Goal: Task Accomplishment & Management: Manage account settings

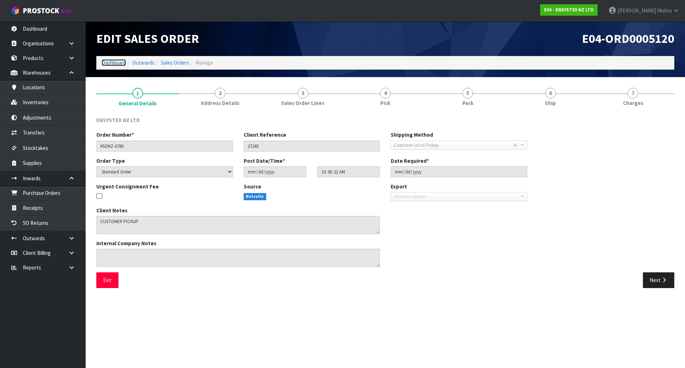
click at [106, 65] on link "Dashboard" at bounding box center [114, 62] width 24 height 7
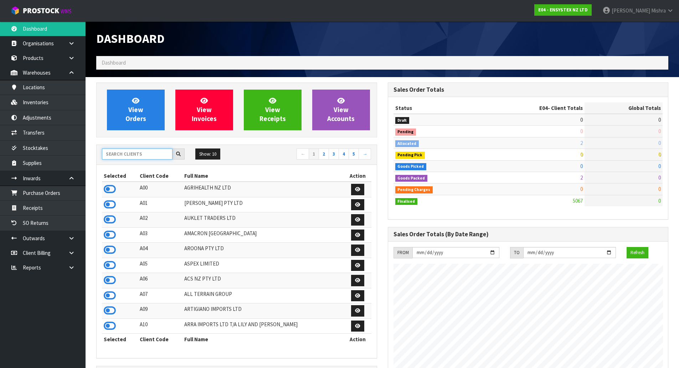
scroll to position [540, 291]
click at [137, 154] on input "text" at bounding box center [137, 153] width 71 height 11
type input "C09"
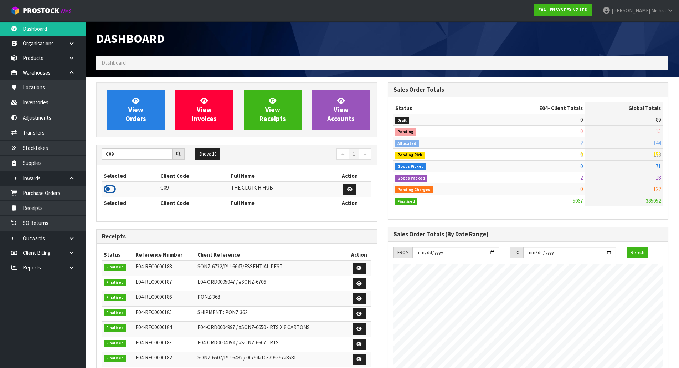
click at [106, 194] on icon at bounding box center [110, 189] width 12 height 11
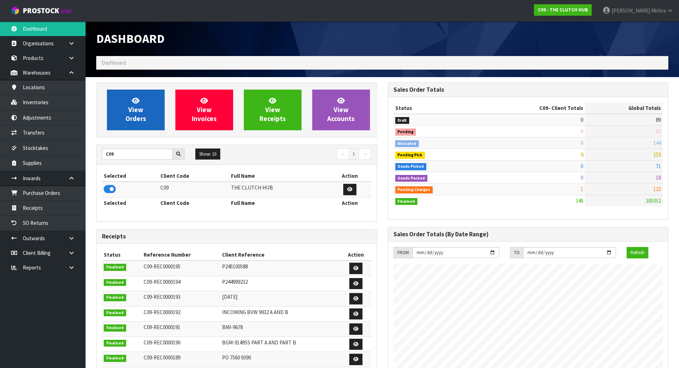
scroll to position [482, 291]
click at [138, 122] on span "View Orders" at bounding box center [136, 109] width 21 height 27
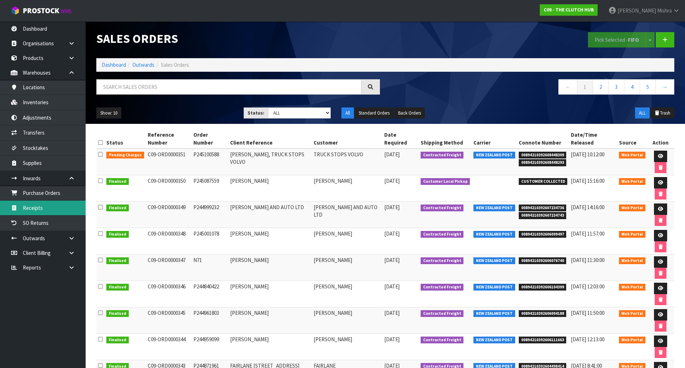
click at [50, 208] on link "Receipts" at bounding box center [43, 207] width 86 height 15
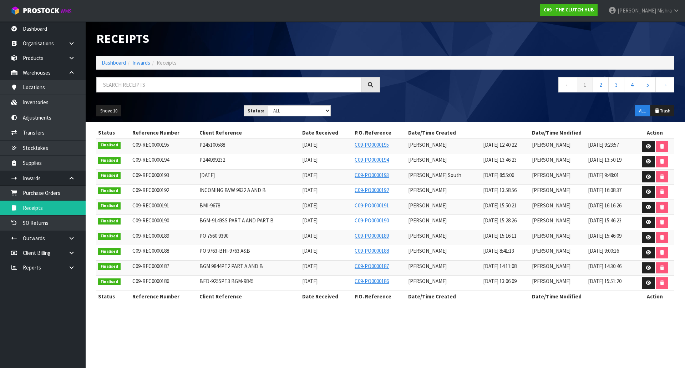
click at [213, 145] on span "P245100588" at bounding box center [212, 144] width 26 height 7
click at [210, 162] on span "P244999232" at bounding box center [212, 159] width 26 height 7
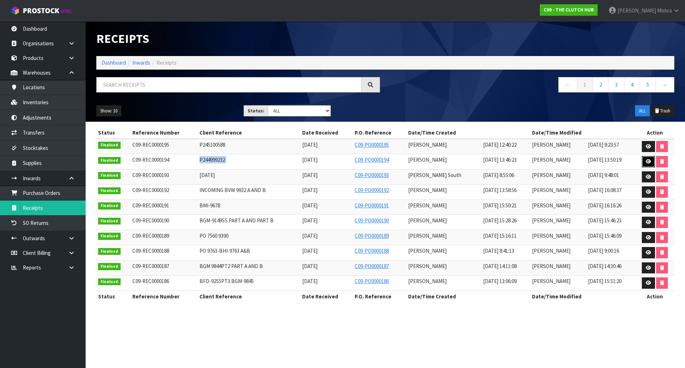
click at [645, 162] on icon at bounding box center [647, 161] width 5 height 5
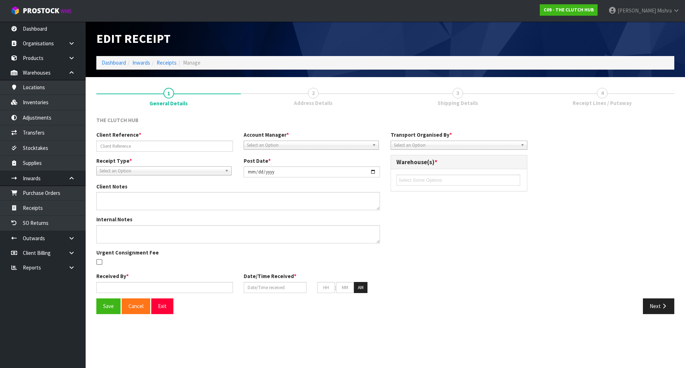
type input "P244999232"
type input "[DATE]"
type input "[PERSON_NAME]"
type input "[DATE]"
type input "01"
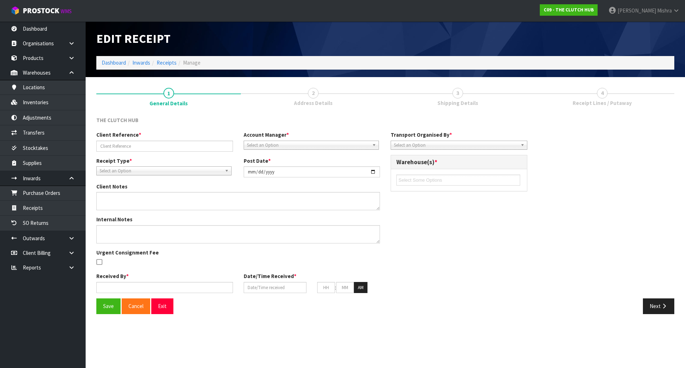
type input "46"
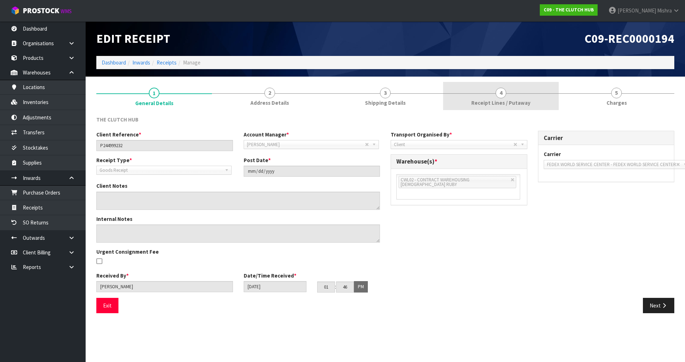
click at [518, 96] on link "4 Receipt Lines / Putaway" at bounding box center [501, 96] width 116 height 28
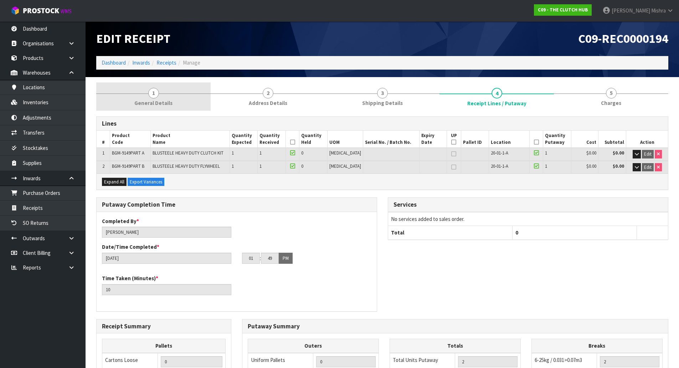
click at [162, 91] on link "1 General Details" at bounding box center [153, 96] width 114 height 28
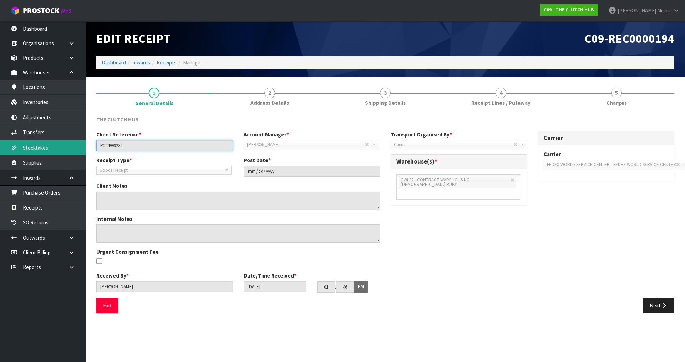
drag, startPoint x: 140, startPoint y: 141, endPoint x: 52, endPoint y: 142, distance: 88.1
click at [52, 142] on body "Toggle navigation ProStock WMS C09 - THE CLUTCH HUB [PERSON_NAME] Logout Dashbo…" at bounding box center [342, 181] width 685 height 362
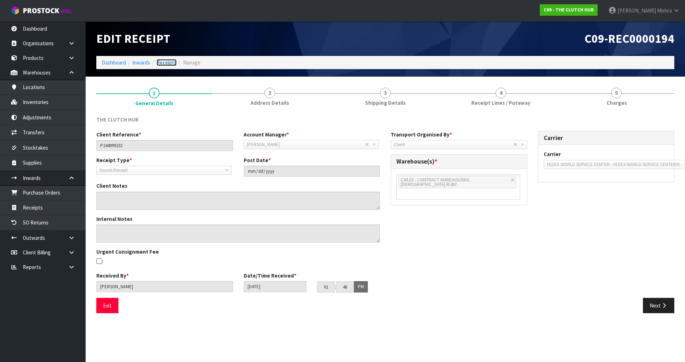
click at [173, 63] on link "Receipts" at bounding box center [167, 62] width 20 height 7
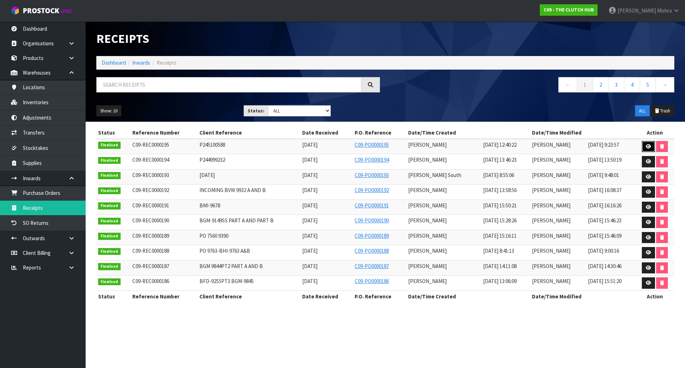
click at [644, 146] on link at bounding box center [648, 146] width 13 height 11
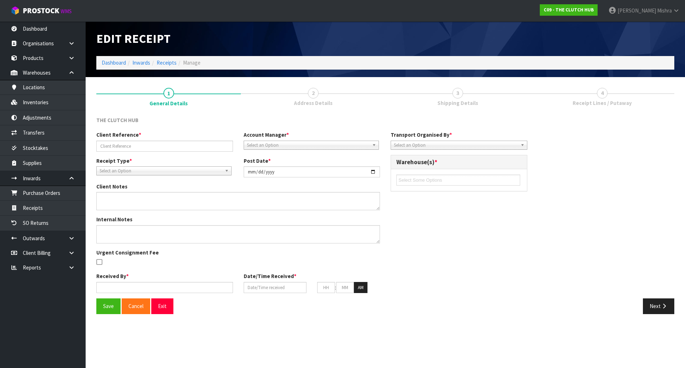
type input "P245100588"
type input "[DATE]"
type input "[PERSON_NAME] South"
type input "[DATE]"
type input "07"
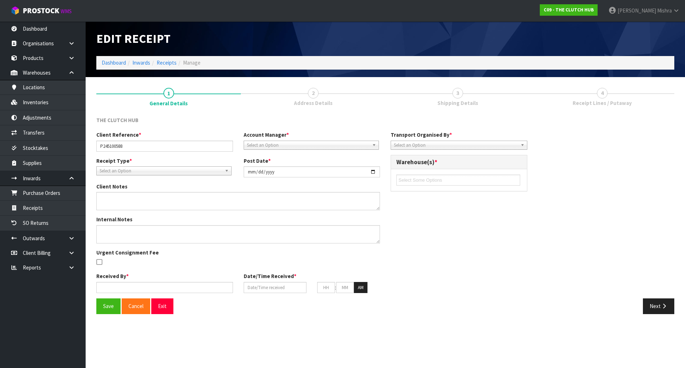
type input "40"
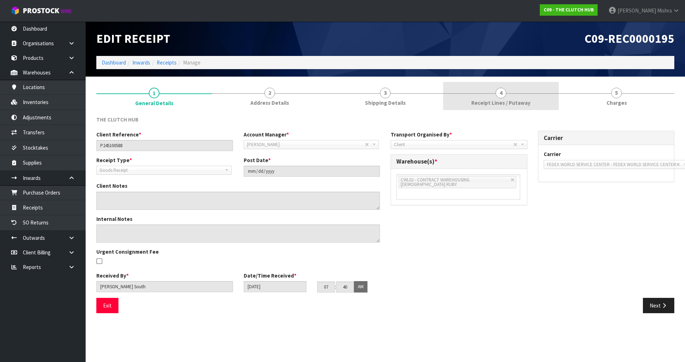
click at [497, 93] on span "4" at bounding box center [500, 93] width 11 height 11
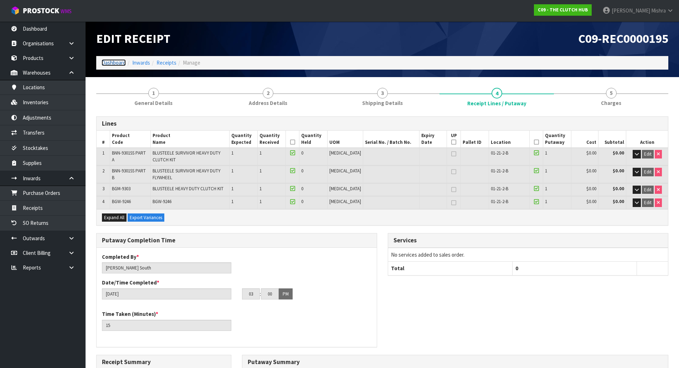
click at [109, 62] on link "Dashboard" at bounding box center [114, 62] width 24 height 7
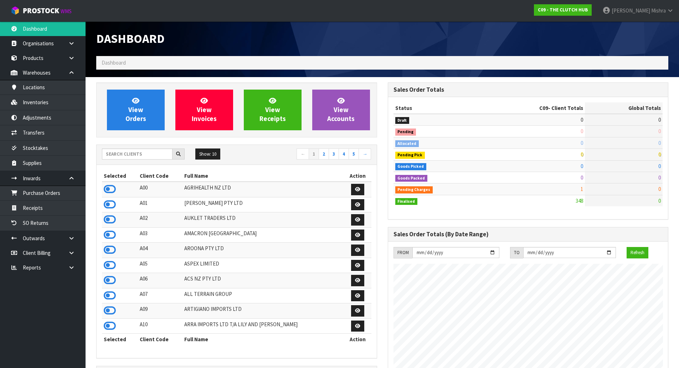
scroll to position [482, 291]
click at [150, 153] on input "text" at bounding box center [137, 153] width 71 height 11
click at [113, 189] on icon at bounding box center [110, 189] width 12 height 11
click at [108, 201] on icon at bounding box center [110, 204] width 12 height 11
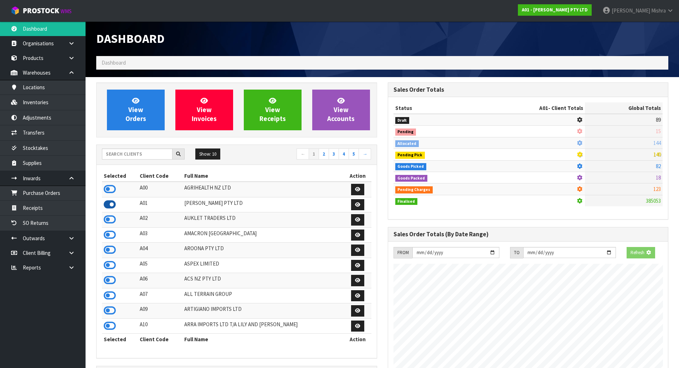
scroll to position [459, 291]
click at [109, 223] on icon at bounding box center [110, 219] width 12 height 11
click at [108, 234] on icon at bounding box center [110, 234] width 12 height 11
click at [108, 252] on icon at bounding box center [110, 249] width 12 height 11
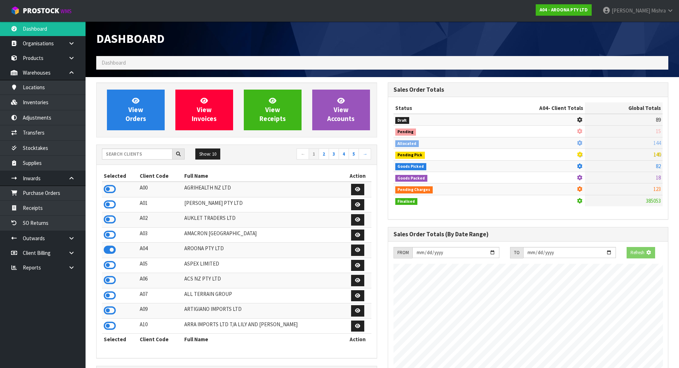
scroll to position [459, 291]
click at [107, 273] on td at bounding box center [120, 280] width 36 height 15
click at [107, 267] on icon at bounding box center [110, 265] width 12 height 11
click at [107, 286] on td at bounding box center [120, 280] width 36 height 15
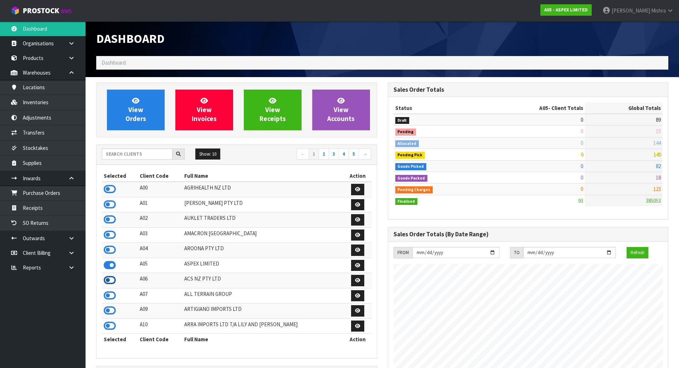
click at [110, 283] on icon at bounding box center [110, 280] width 12 height 11
click at [110, 296] on icon at bounding box center [110, 295] width 12 height 11
click at [108, 313] on icon at bounding box center [110, 310] width 12 height 11
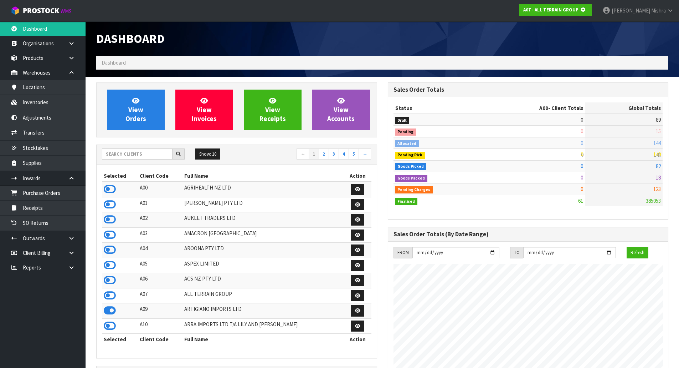
scroll to position [0, 0]
click at [106, 333] on td at bounding box center [120, 325] width 36 height 15
click at [107, 328] on icon at bounding box center [110, 325] width 12 height 11
click at [326, 155] on link "2" at bounding box center [324, 153] width 10 height 11
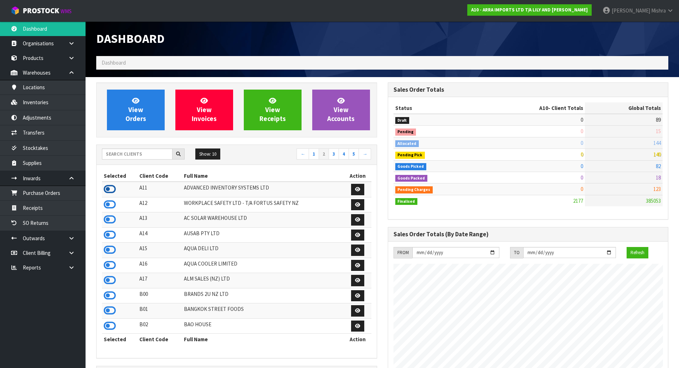
click at [110, 191] on icon at bounding box center [110, 189] width 12 height 11
click at [107, 210] on td at bounding box center [120, 204] width 36 height 15
click at [109, 204] on icon at bounding box center [110, 204] width 12 height 11
click at [112, 220] on icon at bounding box center [110, 219] width 12 height 11
click at [112, 234] on icon at bounding box center [110, 234] width 12 height 11
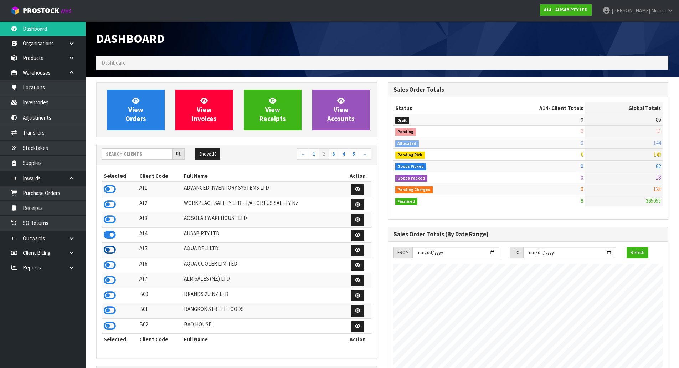
click at [109, 250] on icon at bounding box center [110, 249] width 12 height 11
click at [108, 271] on td at bounding box center [120, 264] width 36 height 15
click at [107, 270] on icon at bounding box center [110, 265] width 12 height 11
click at [107, 282] on icon at bounding box center [110, 280] width 12 height 11
click at [107, 291] on icon at bounding box center [110, 295] width 12 height 11
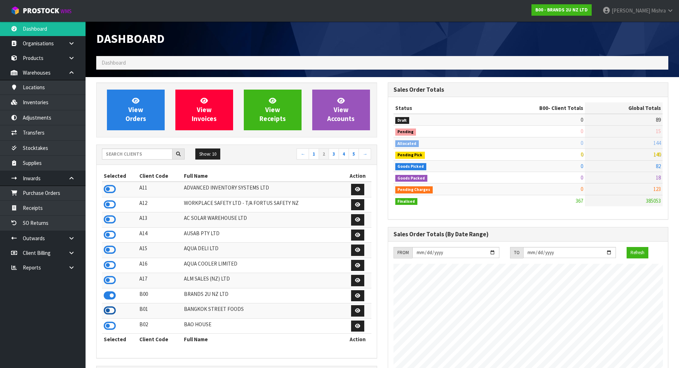
click at [111, 311] on icon at bounding box center [110, 310] width 12 height 11
click at [110, 324] on icon at bounding box center [110, 325] width 12 height 11
click at [331, 154] on link "3" at bounding box center [334, 153] width 10 height 11
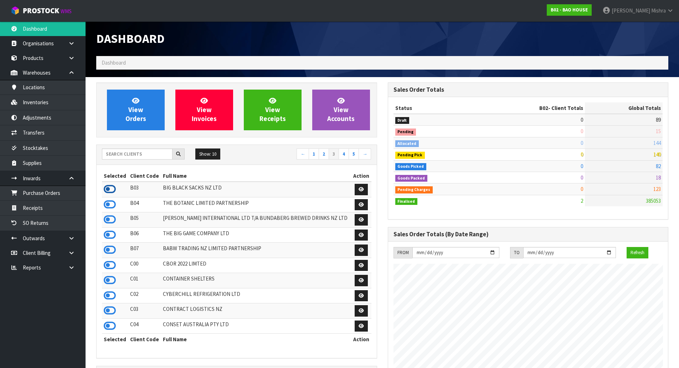
click at [105, 191] on icon at bounding box center [110, 189] width 12 height 11
click at [106, 208] on icon at bounding box center [110, 204] width 12 height 11
click at [107, 217] on icon at bounding box center [110, 219] width 12 height 11
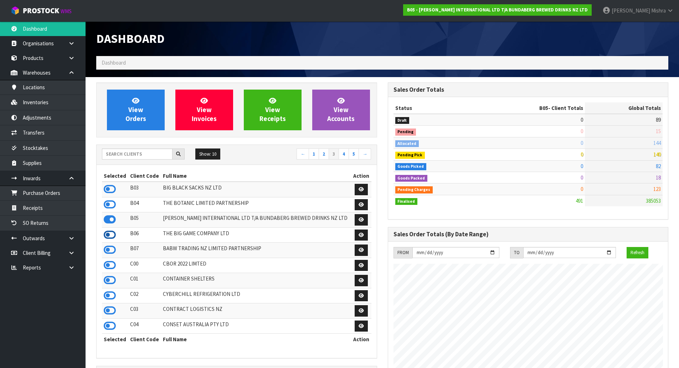
click at [104, 236] on icon at bounding box center [110, 234] width 12 height 11
click at [103, 251] on td at bounding box center [115, 249] width 26 height 15
click at [107, 251] on icon at bounding box center [110, 249] width 12 height 11
click at [109, 267] on icon at bounding box center [110, 265] width 12 height 11
click at [107, 281] on icon at bounding box center [110, 280] width 12 height 11
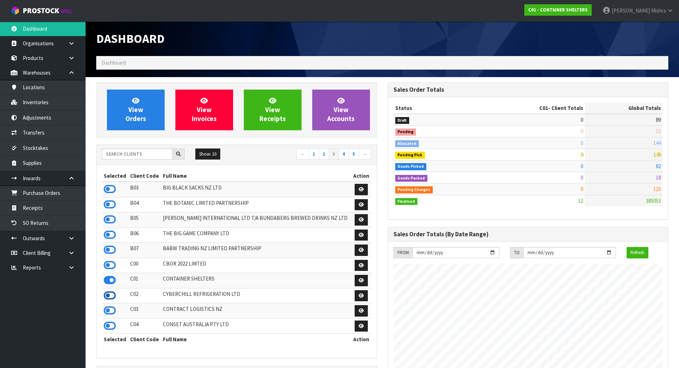
click at [111, 296] on icon at bounding box center [110, 295] width 12 height 11
click at [109, 309] on icon at bounding box center [110, 310] width 12 height 11
click at [107, 324] on icon at bounding box center [110, 325] width 12 height 11
click at [340, 151] on link "4" at bounding box center [344, 153] width 10 height 11
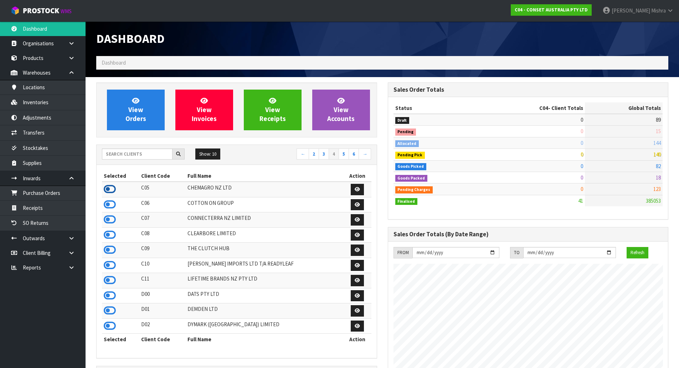
click at [110, 188] on icon at bounding box center [110, 189] width 12 height 11
click at [107, 210] on td at bounding box center [120, 204] width 37 height 15
click at [112, 206] on icon at bounding box center [110, 204] width 12 height 11
click at [110, 220] on icon at bounding box center [110, 219] width 12 height 11
click at [111, 238] on icon at bounding box center [110, 234] width 12 height 11
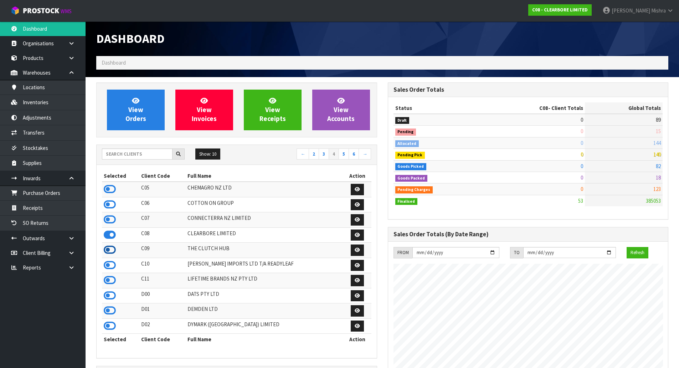
click at [108, 251] on icon at bounding box center [110, 249] width 12 height 11
click at [107, 266] on icon at bounding box center [110, 265] width 12 height 11
click at [106, 283] on icon at bounding box center [110, 280] width 12 height 11
click at [108, 298] on icon at bounding box center [110, 295] width 12 height 11
click at [115, 314] on icon at bounding box center [110, 310] width 12 height 11
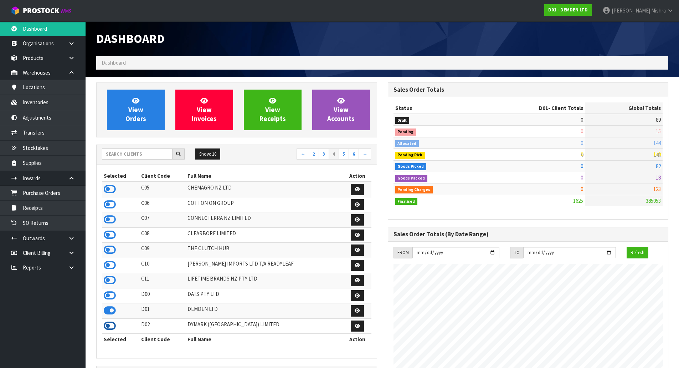
click at [112, 327] on icon at bounding box center [110, 325] width 12 height 11
click at [346, 149] on link "5" at bounding box center [344, 153] width 10 height 11
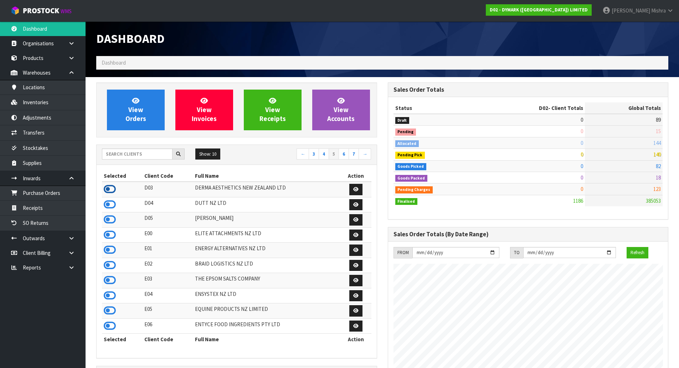
click at [112, 190] on icon at bounding box center [110, 189] width 12 height 11
click at [108, 206] on icon at bounding box center [110, 204] width 12 height 11
click at [108, 222] on icon at bounding box center [110, 219] width 12 height 11
click at [109, 235] on icon at bounding box center [110, 234] width 12 height 11
click at [109, 250] on icon at bounding box center [110, 249] width 12 height 11
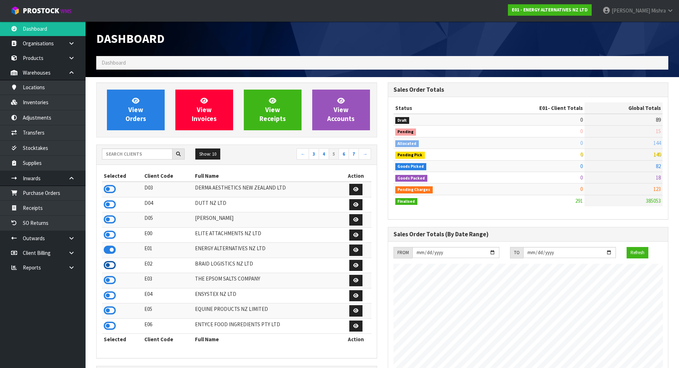
click at [109, 261] on icon at bounding box center [110, 265] width 12 height 11
click at [108, 276] on icon at bounding box center [110, 280] width 12 height 11
click at [108, 300] on icon at bounding box center [110, 295] width 12 height 11
click at [107, 310] on icon at bounding box center [110, 310] width 12 height 11
click at [112, 292] on icon at bounding box center [110, 295] width 12 height 11
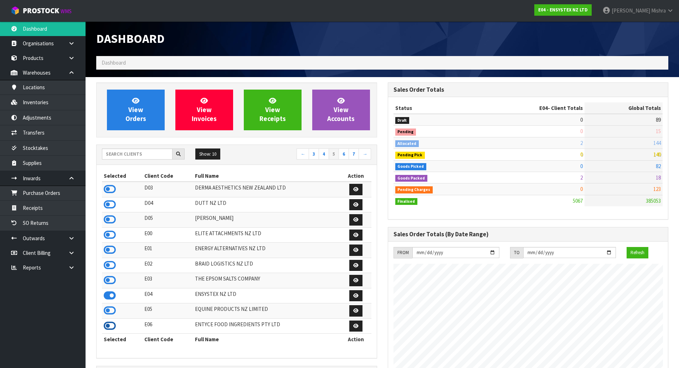
click at [108, 321] on icon at bounding box center [110, 325] width 12 height 11
click at [346, 158] on link "6" at bounding box center [344, 153] width 10 height 11
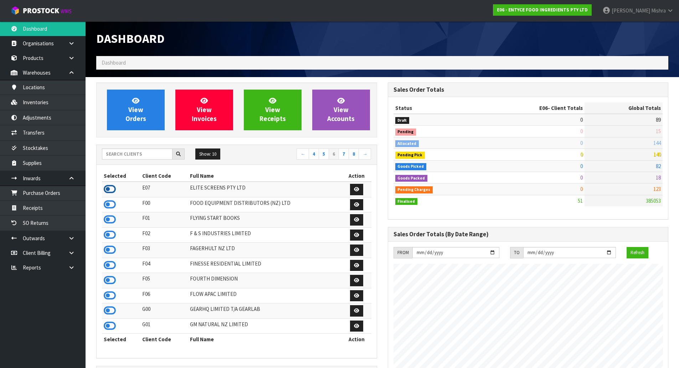
click at [110, 188] on icon at bounding box center [110, 189] width 12 height 11
click at [108, 211] on td at bounding box center [121, 204] width 39 height 15
click at [108, 208] on icon at bounding box center [110, 204] width 12 height 11
click at [108, 216] on icon at bounding box center [110, 219] width 12 height 11
click at [110, 236] on icon at bounding box center [110, 234] width 12 height 11
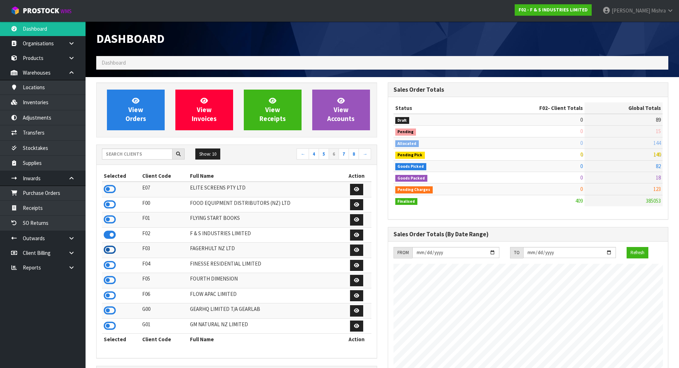
click at [106, 252] on icon at bounding box center [110, 249] width 12 height 11
click at [111, 267] on icon at bounding box center [110, 265] width 12 height 11
click at [111, 278] on icon at bounding box center [110, 280] width 12 height 11
click at [111, 293] on icon at bounding box center [110, 295] width 12 height 11
click at [107, 310] on icon at bounding box center [110, 310] width 12 height 11
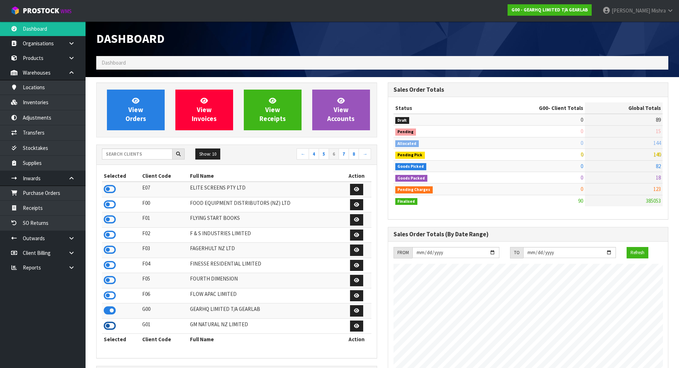
click at [111, 325] on icon at bounding box center [110, 325] width 12 height 11
click at [347, 151] on link "7" at bounding box center [344, 153] width 10 height 11
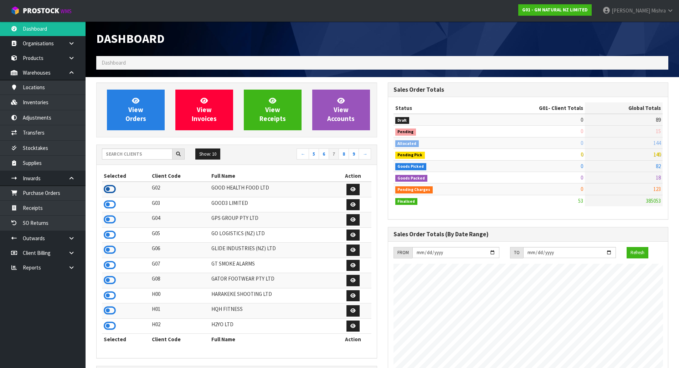
click at [111, 193] on icon at bounding box center [110, 189] width 12 height 11
click at [111, 202] on icon at bounding box center [110, 204] width 12 height 11
click at [111, 219] on icon at bounding box center [110, 219] width 12 height 11
click at [109, 233] on icon at bounding box center [110, 234] width 12 height 11
click at [108, 249] on icon at bounding box center [110, 249] width 12 height 11
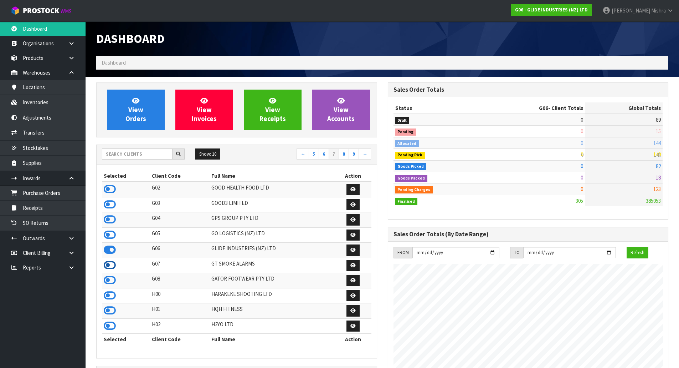
click at [108, 266] on icon at bounding box center [110, 265] width 12 height 11
click at [106, 277] on icon at bounding box center [110, 280] width 12 height 11
click at [108, 296] on icon at bounding box center [110, 295] width 12 height 11
click at [111, 310] on icon at bounding box center [110, 310] width 12 height 11
click at [110, 323] on icon at bounding box center [110, 325] width 12 height 11
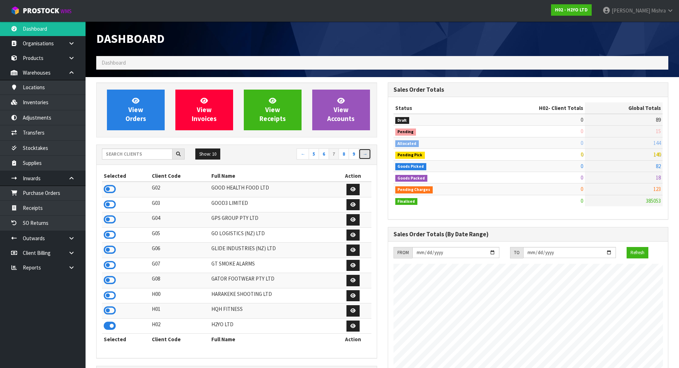
click at [366, 150] on link "→" at bounding box center [365, 153] width 12 height 11
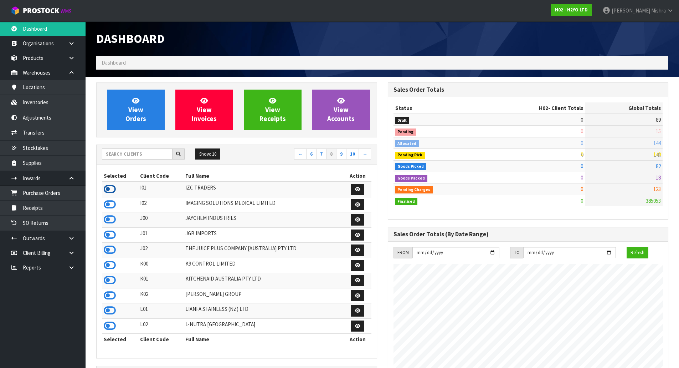
click at [110, 186] on icon at bounding box center [110, 189] width 12 height 11
click at [110, 200] on icon at bounding box center [110, 204] width 12 height 11
click at [103, 189] on td at bounding box center [120, 189] width 36 height 15
click at [110, 185] on icon at bounding box center [110, 189] width 12 height 11
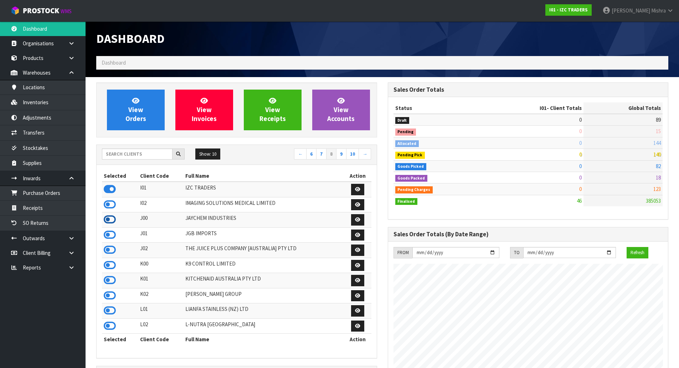
click at [108, 220] on icon at bounding box center [110, 219] width 12 height 11
click at [108, 235] on icon at bounding box center [110, 234] width 12 height 11
click at [105, 249] on icon at bounding box center [110, 249] width 12 height 11
click at [107, 270] on icon at bounding box center [110, 265] width 12 height 11
click at [107, 282] on icon at bounding box center [110, 280] width 12 height 11
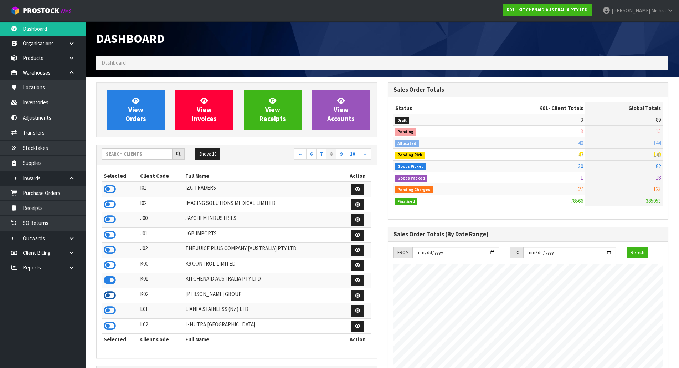
click at [108, 292] on icon at bounding box center [110, 295] width 12 height 11
click at [111, 310] on icon at bounding box center [110, 310] width 12 height 11
click at [109, 322] on icon at bounding box center [110, 325] width 12 height 11
click at [343, 153] on link "9" at bounding box center [341, 153] width 10 height 11
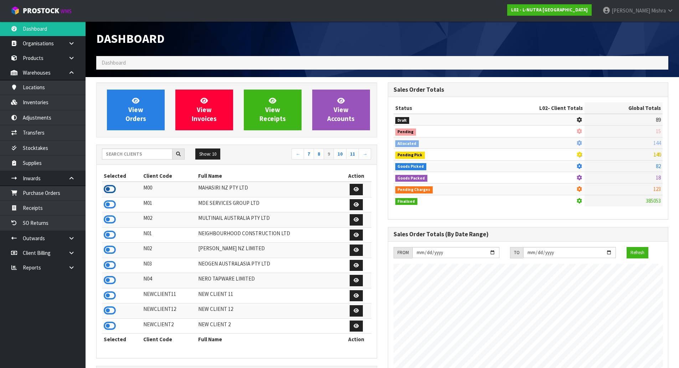
click at [109, 188] on icon at bounding box center [110, 189] width 12 height 11
click at [105, 208] on icon at bounding box center [110, 204] width 12 height 11
click at [109, 222] on icon at bounding box center [110, 219] width 12 height 11
click at [109, 233] on icon at bounding box center [110, 234] width 12 height 11
click at [108, 245] on icon at bounding box center [110, 249] width 12 height 11
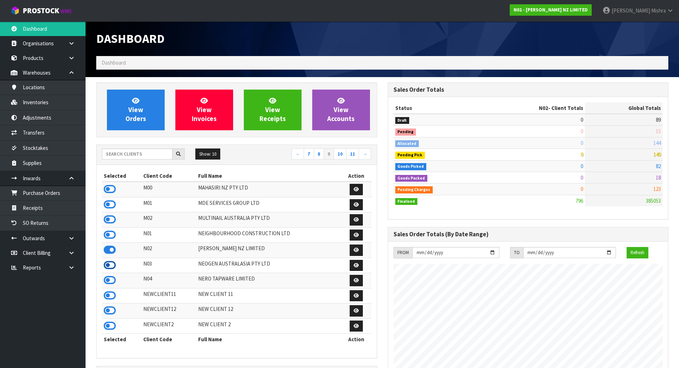
click at [108, 260] on icon at bounding box center [110, 265] width 12 height 11
click at [110, 277] on icon at bounding box center [110, 280] width 12 height 11
click at [337, 155] on link "10" at bounding box center [340, 153] width 13 height 11
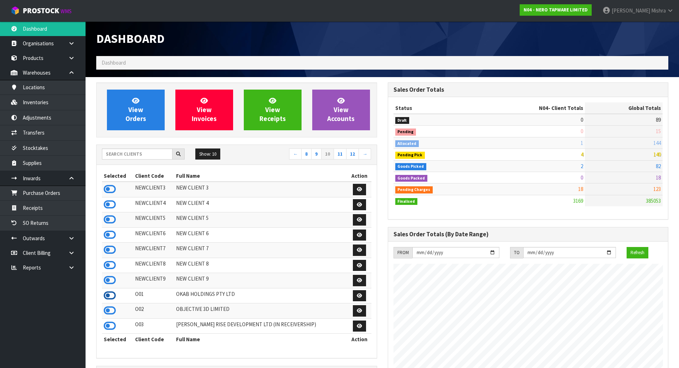
click at [111, 292] on icon at bounding box center [110, 295] width 12 height 11
click at [110, 308] on icon at bounding box center [110, 310] width 12 height 11
click at [109, 329] on icon at bounding box center [110, 325] width 12 height 11
click at [338, 152] on link "11" at bounding box center [340, 153] width 13 height 11
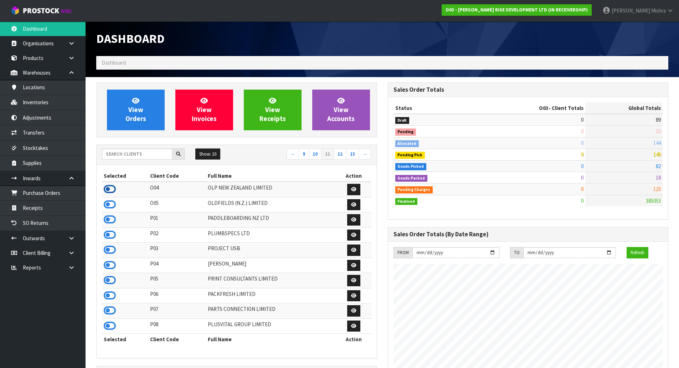
click at [109, 187] on icon at bounding box center [110, 189] width 12 height 11
click at [109, 204] on icon at bounding box center [110, 204] width 12 height 11
click at [112, 219] on icon at bounding box center [110, 219] width 12 height 11
click at [108, 231] on icon at bounding box center [110, 234] width 12 height 11
click at [108, 252] on icon at bounding box center [110, 249] width 12 height 11
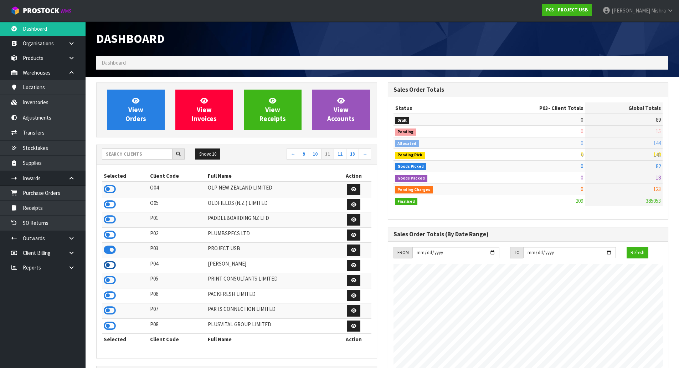
click at [109, 268] on icon at bounding box center [110, 265] width 12 height 11
click at [106, 283] on icon at bounding box center [110, 280] width 12 height 11
click at [106, 296] on icon at bounding box center [110, 295] width 12 height 11
click at [108, 311] on icon at bounding box center [110, 310] width 12 height 11
click at [108, 328] on icon at bounding box center [110, 325] width 12 height 11
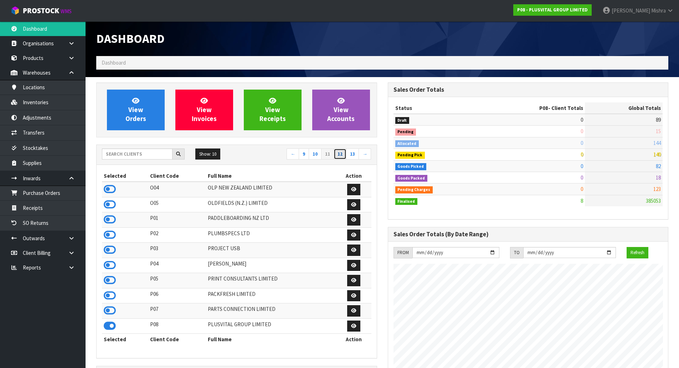
click at [338, 157] on link "12" at bounding box center [340, 153] width 13 height 11
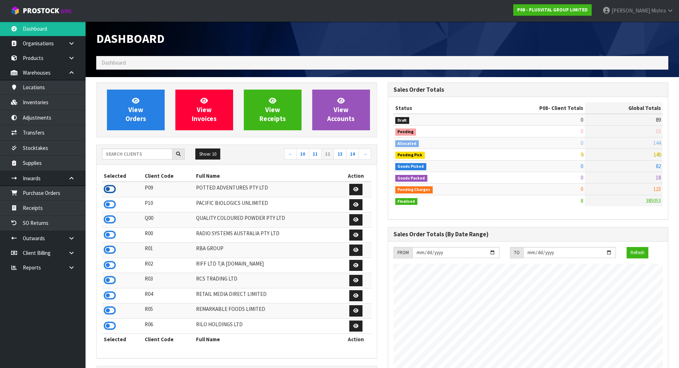
click at [107, 189] on icon at bounding box center [110, 189] width 12 height 11
click at [107, 201] on icon at bounding box center [110, 204] width 12 height 11
click at [107, 213] on td at bounding box center [122, 219] width 41 height 15
click at [109, 221] on icon at bounding box center [110, 219] width 12 height 11
click at [110, 234] on icon at bounding box center [110, 234] width 12 height 11
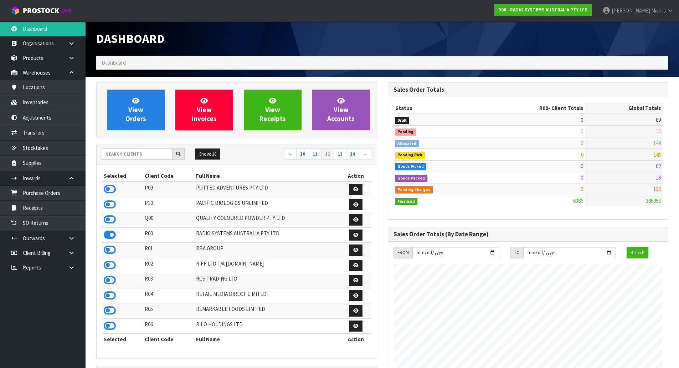
click at [109, 255] on td at bounding box center [122, 249] width 41 height 15
click at [109, 254] on icon at bounding box center [110, 249] width 12 height 11
click at [110, 268] on icon at bounding box center [110, 265] width 12 height 11
click at [110, 277] on icon at bounding box center [110, 280] width 12 height 11
click at [109, 294] on icon at bounding box center [110, 295] width 12 height 11
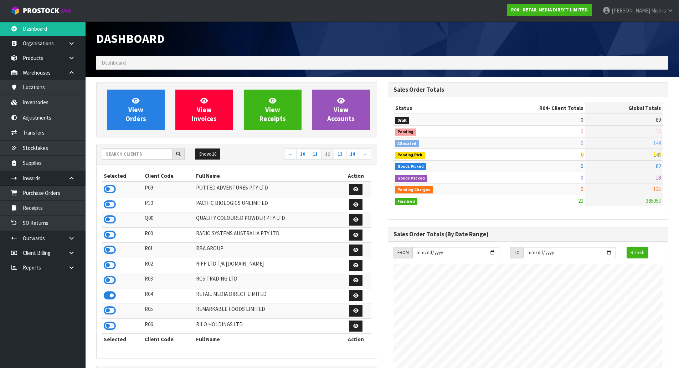
click at [113, 318] on td at bounding box center [122, 310] width 41 height 15
drag, startPoint x: 107, startPoint y: 311, endPoint x: 107, endPoint y: 328, distance: 17.8
click at [107, 313] on icon at bounding box center [110, 310] width 12 height 11
click at [109, 328] on icon at bounding box center [110, 325] width 12 height 11
click at [340, 151] on link "13" at bounding box center [340, 153] width 13 height 11
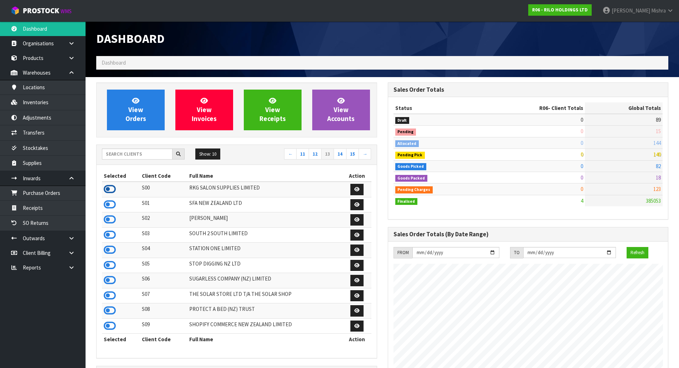
drag, startPoint x: 114, startPoint y: 190, endPoint x: 113, endPoint y: 199, distance: 9.3
click at [114, 191] on icon at bounding box center [110, 189] width 12 height 11
click at [113, 204] on icon at bounding box center [110, 204] width 12 height 11
click at [106, 218] on icon at bounding box center [110, 219] width 12 height 11
click at [112, 237] on icon at bounding box center [110, 234] width 12 height 11
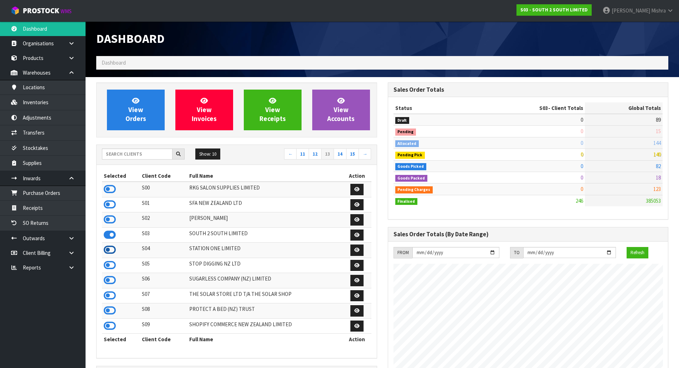
click at [112, 249] on icon at bounding box center [110, 249] width 12 height 11
click at [111, 267] on icon at bounding box center [110, 265] width 12 height 11
click at [106, 280] on icon at bounding box center [110, 280] width 12 height 11
click at [110, 302] on td at bounding box center [121, 295] width 38 height 15
click at [112, 297] on icon at bounding box center [110, 295] width 12 height 11
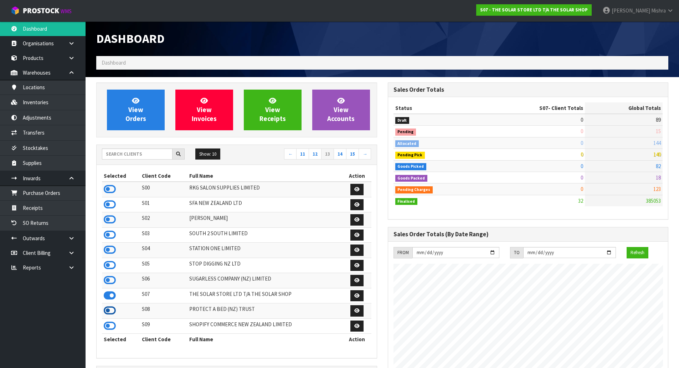
click at [110, 310] on icon at bounding box center [110, 310] width 12 height 11
click at [107, 326] on icon at bounding box center [110, 325] width 12 height 11
click at [362, 153] on link "→" at bounding box center [365, 153] width 12 height 11
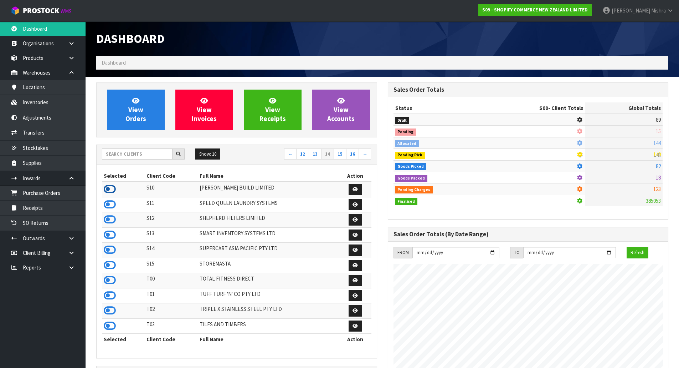
click at [114, 192] on icon at bounding box center [110, 189] width 12 height 11
click at [108, 203] on icon at bounding box center [110, 204] width 12 height 11
click at [111, 223] on icon at bounding box center [110, 219] width 12 height 11
click at [112, 241] on td at bounding box center [123, 234] width 43 height 15
drag, startPoint x: 108, startPoint y: 232, endPoint x: 107, endPoint y: 239, distance: 7.2
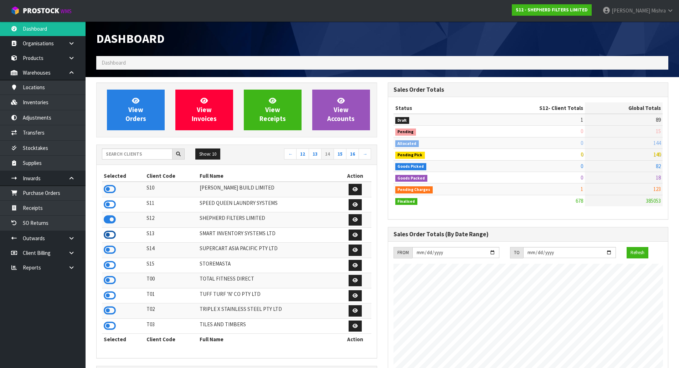
click at [108, 232] on icon at bounding box center [110, 234] width 12 height 11
click at [113, 255] on icon at bounding box center [110, 249] width 12 height 11
click at [111, 265] on icon at bounding box center [110, 265] width 12 height 11
click at [109, 281] on icon at bounding box center [110, 280] width 12 height 11
click at [109, 296] on icon at bounding box center [110, 295] width 12 height 11
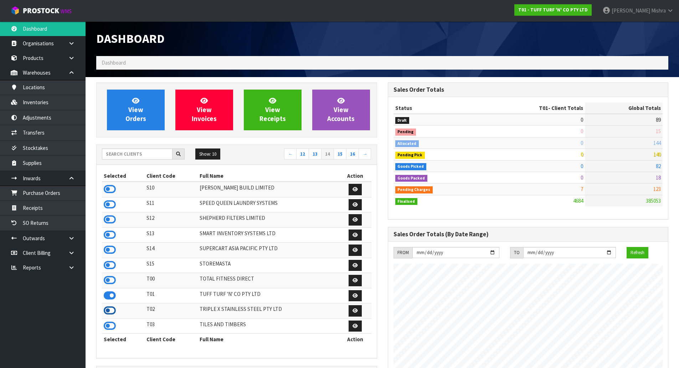
click at [107, 310] on icon at bounding box center [110, 310] width 12 height 11
click at [107, 336] on th "Selected" at bounding box center [123, 338] width 43 height 11
click at [110, 327] on icon at bounding box center [110, 325] width 12 height 11
click at [361, 155] on link "→" at bounding box center [365, 153] width 12 height 11
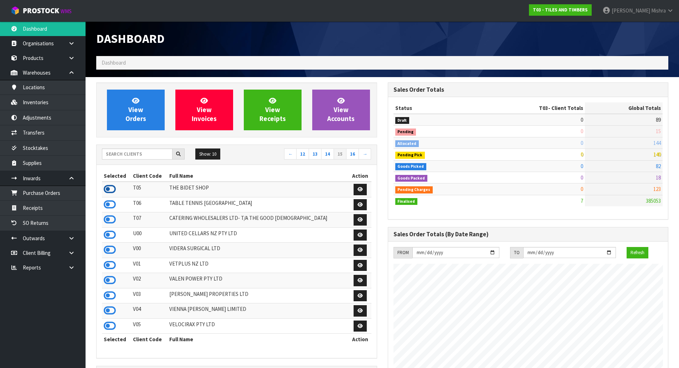
click at [107, 187] on icon at bounding box center [110, 189] width 12 height 11
click at [106, 206] on icon at bounding box center [110, 204] width 12 height 11
click at [107, 222] on icon at bounding box center [110, 219] width 12 height 11
click at [107, 239] on icon at bounding box center [110, 234] width 12 height 11
click at [107, 251] on icon at bounding box center [110, 249] width 12 height 11
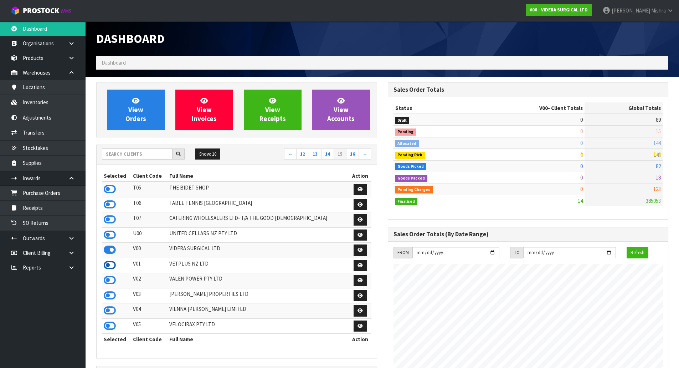
click at [106, 261] on icon at bounding box center [110, 265] width 12 height 11
click at [109, 282] on icon at bounding box center [110, 280] width 12 height 11
click at [108, 296] on icon at bounding box center [110, 295] width 12 height 11
click at [110, 312] on icon at bounding box center [110, 310] width 12 height 11
click at [113, 327] on icon at bounding box center [110, 325] width 12 height 11
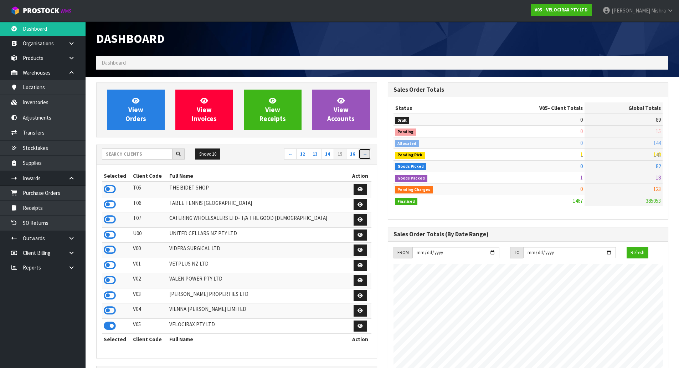
click at [360, 152] on link "→" at bounding box center [365, 153] width 12 height 11
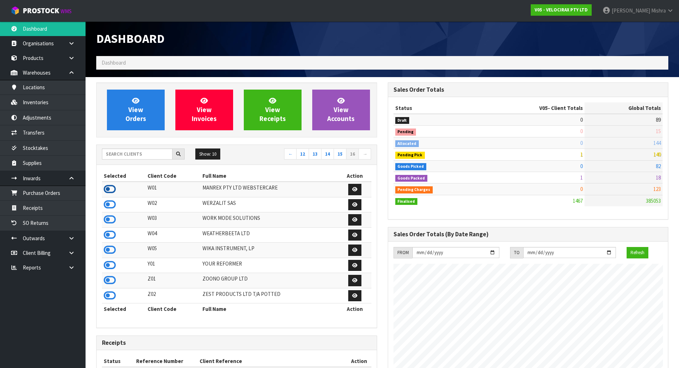
click at [104, 191] on icon at bounding box center [110, 189] width 12 height 11
click at [107, 205] on icon at bounding box center [110, 204] width 12 height 11
click at [107, 215] on icon at bounding box center [110, 219] width 12 height 11
click at [107, 230] on icon at bounding box center [110, 234] width 12 height 11
click at [111, 252] on icon at bounding box center [110, 249] width 12 height 11
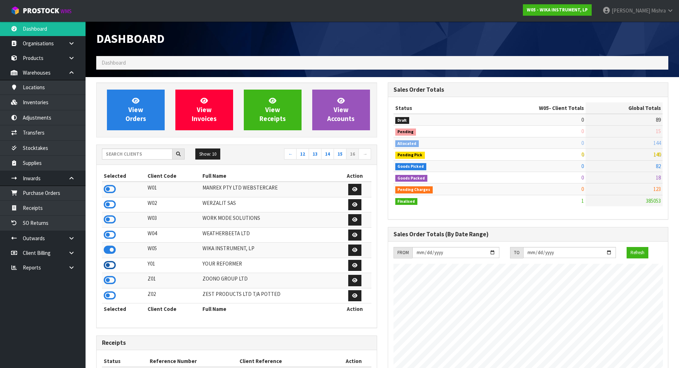
click at [110, 270] on icon at bounding box center [110, 265] width 12 height 11
click at [109, 282] on icon at bounding box center [110, 280] width 12 height 11
click at [108, 301] on td at bounding box center [124, 295] width 44 height 15
click at [110, 299] on icon at bounding box center [110, 295] width 12 height 11
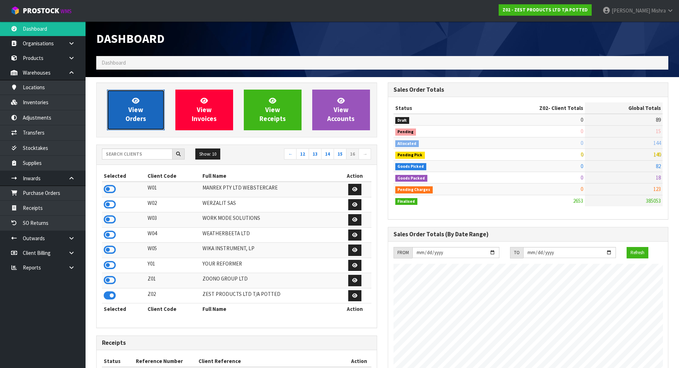
click at [136, 112] on span "View Orders" at bounding box center [136, 109] width 21 height 27
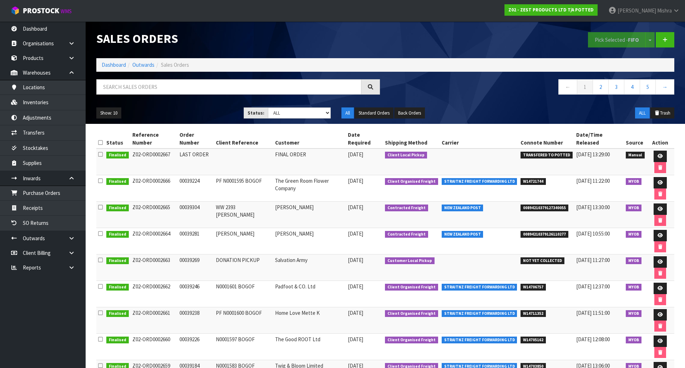
click at [111, 60] on ol "Dashboard Outwards Sales Orders" at bounding box center [385, 64] width 578 height 13
click at [111, 67] on link "Dashboard" at bounding box center [114, 64] width 24 height 7
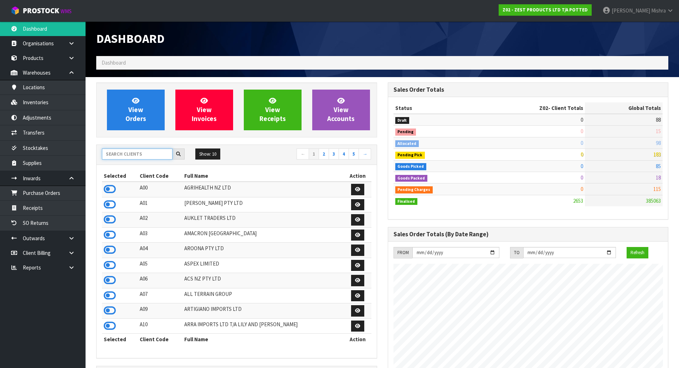
click at [135, 153] on input "text" at bounding box center [137, 153] width 71 height 11
type input "13"
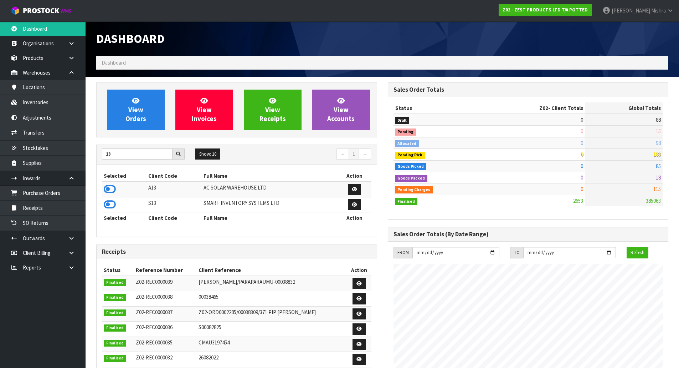
click at [104, 187] on icon at bounding box center [110, 189] width 12 height 11
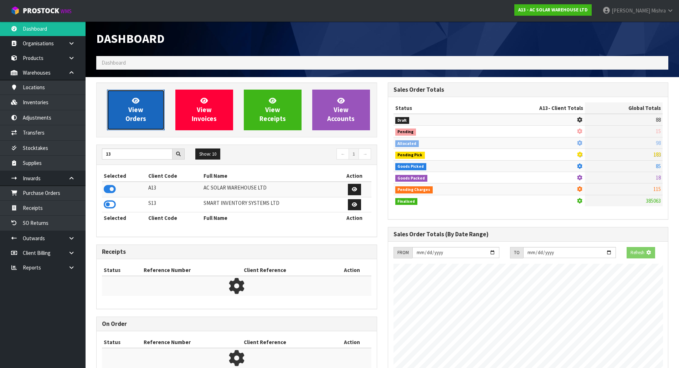
click at [139, 118] on span "View Orders" at bounding box center [136, 109] width 21 height 27
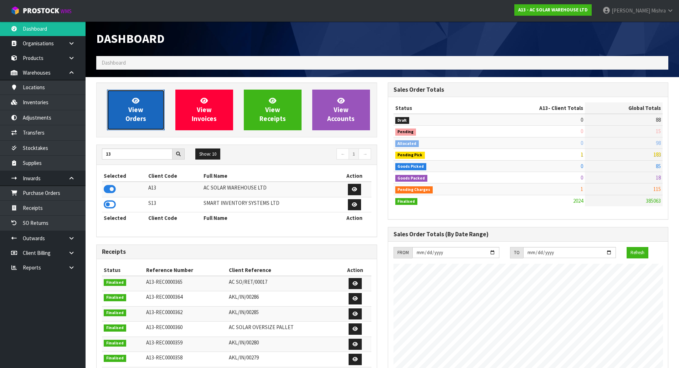
scroll to position [494, 291]
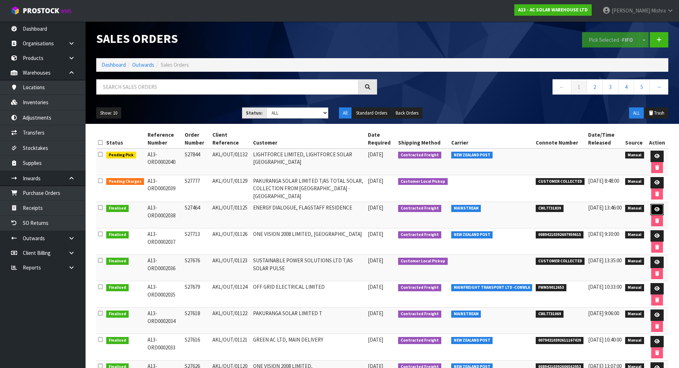
click at [657, 210] on icon at bounding box center [657, 209] width 5 height 5
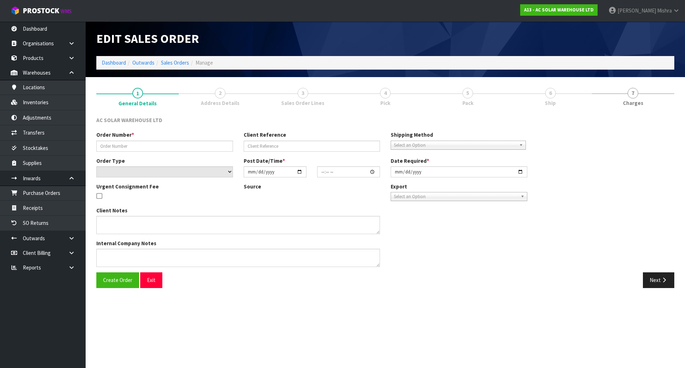
type input "S27464"
type input "AKL/OUT/01125"
select select "number:0"
type input "[DATE]"
type input "17:00:00.000"
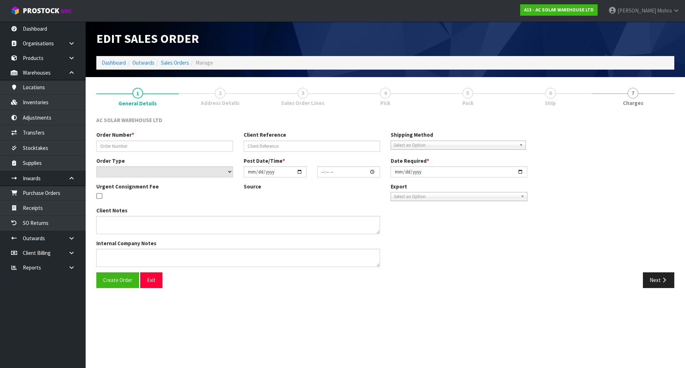
type input "[DATE]"
type textarea "SEND WITH MAINSTREAM"
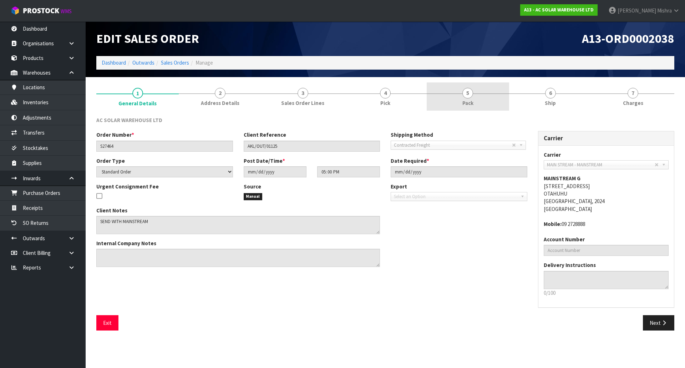
click at [454, 98] on link "5 Pack" at bounding box center [467, 96] width 82 height 28
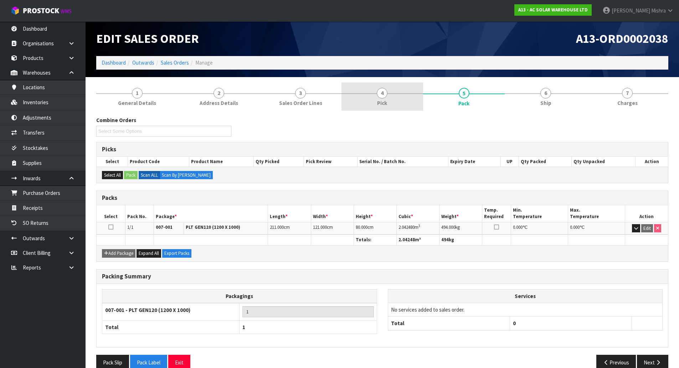
click at [395, 100] on link "4 Pick" at bounding box center [383, 96] width 82 height 28
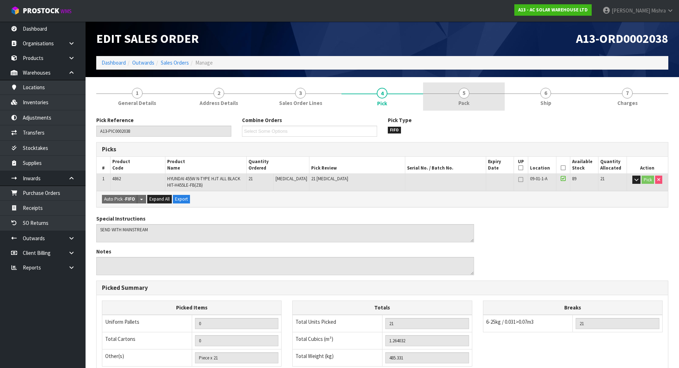
click at [473, 97] on link "5 Pack" at bounding box center [464, 96] width 82 height 28
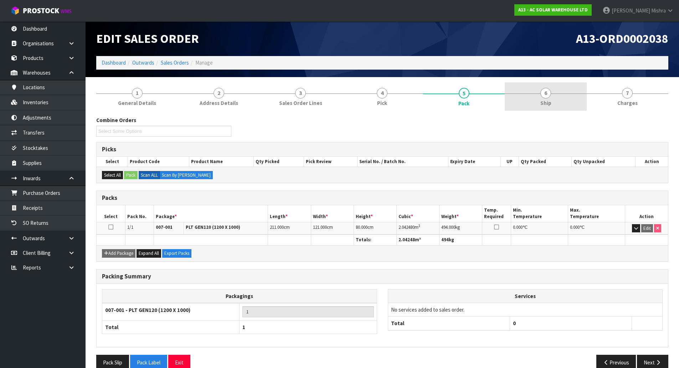
click at [548, 91] on span "6" at bounding box center [546, 93] width 11 height 11
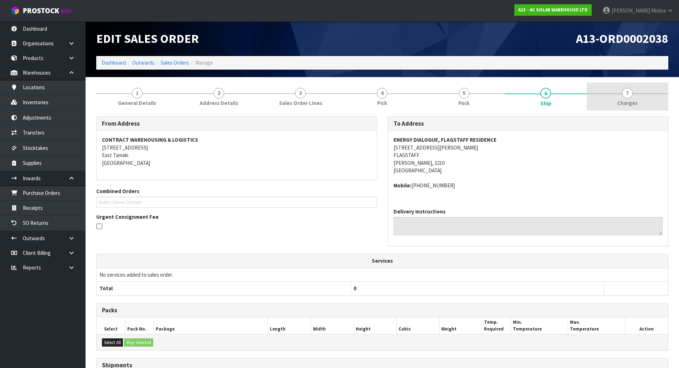
click at [612, 87] on link "7 [GEOGRAPHIC_DATA]" at bounding box center [628, 96] width 82 height 28
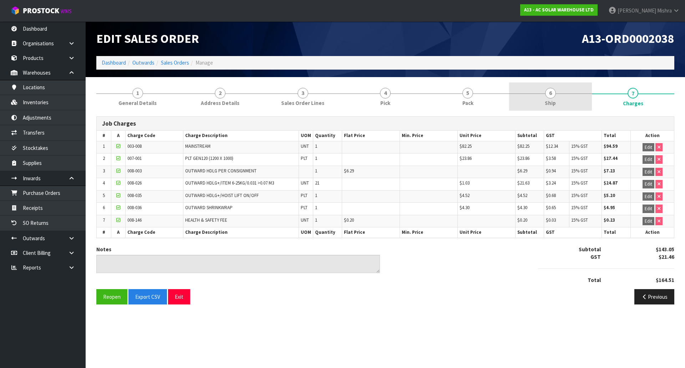
click at [539, 89] on link "6 Ship" at bounding box center [550, 96] width 82 height 28
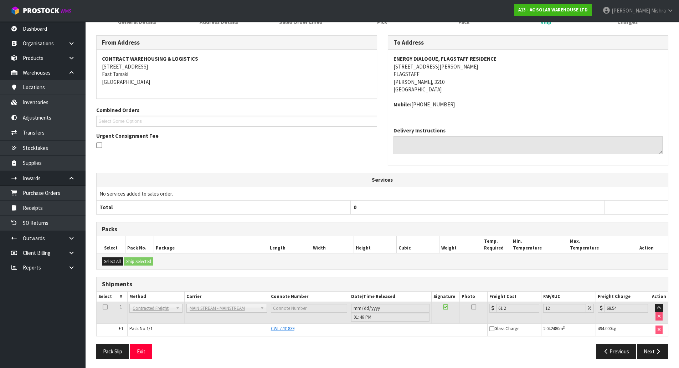
scroll to position [83, 0]
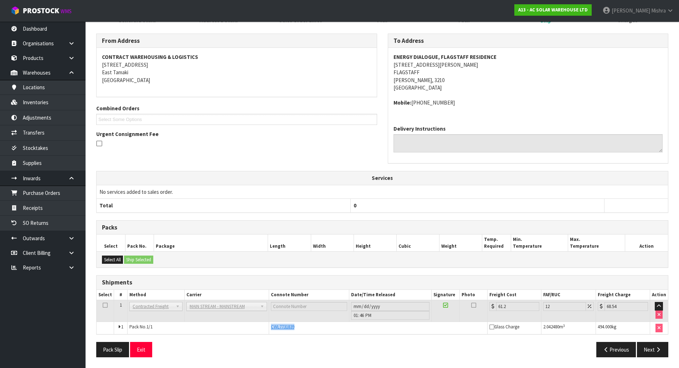
drag, startPoint x: 301, startPoint y: 327, endPoint x: 262, endPoint y: 331, distance: 39.0
click at [262, 331] on tr "1 Pack No. 1/1 CWL7731839 Glass Charge 2.042480 m 3 494.000 kg" at bounding box center [383, 328] width 572 height 12
copy tr "CWL7731839"
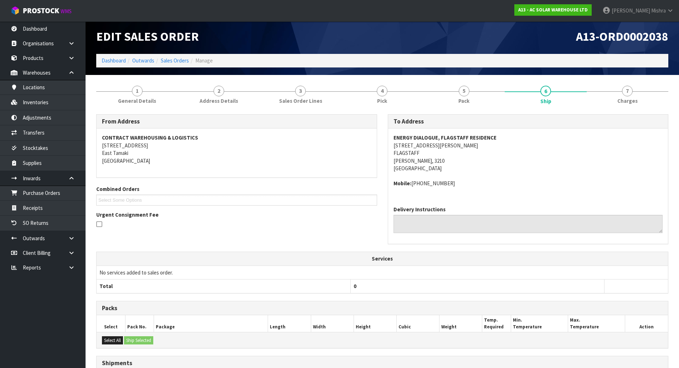
scroll to position [0, 0]
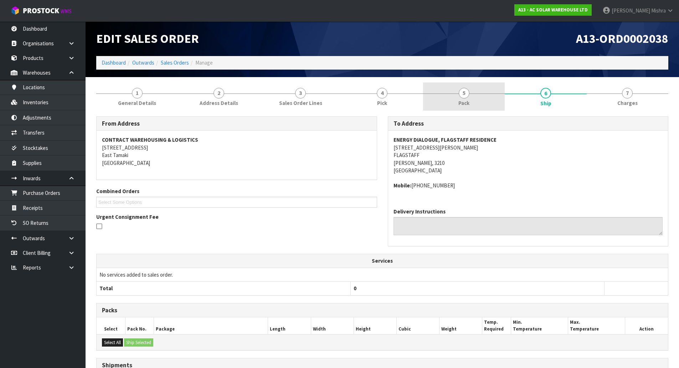
click at [460, 95] on span "5" at bounding box center [464, 93] width 11 height 11
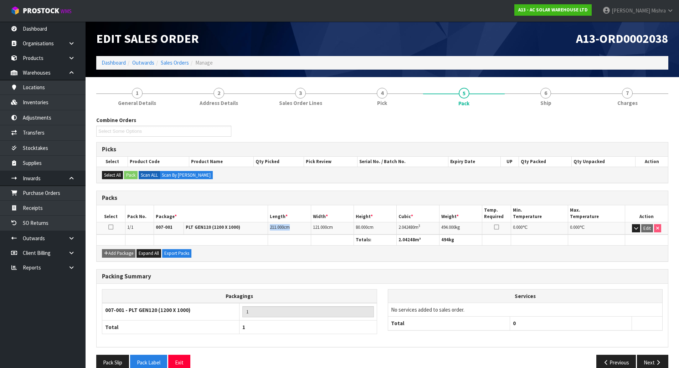
drag, startPoint x: 292, startPoint y: 227, endPoint x: 268, endPoint y: 224, distance: 24.1
click at [268, 224] on td "211.000 cm" at bounding box center [289, 228] width 43 height 12
copy td "211.000 cm"
drag, startPoint x: 332, startPoint y: 229, endPoint x: 284, endPoint y: 231, distance: 48.5
click at [284, 231] on tr "1/1 007-001 PLT GEN120 (1200 X 1000) 211.000 cm 121.000 cm 80.000 cm 2.042480 m…" at bounding box center [383, 228] width 572 height 12
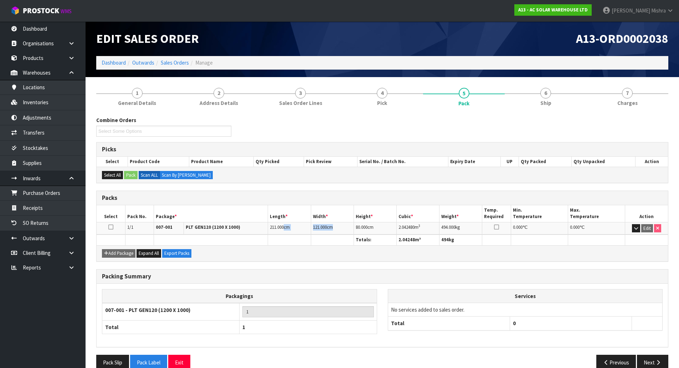
copy tr "cm 121.000 cm"
click at [360, 224] on span "80.000" at bounding box center [362, 227] width 12 height 6
drag, startPoint x: 361, startPoint y: 225, endPoint x: 356, endPoint y: 226, distance: 5.0
click at [356, 226] on span "80.000" at bounding box center [362, 227] width 12 height 6
copy span "80."
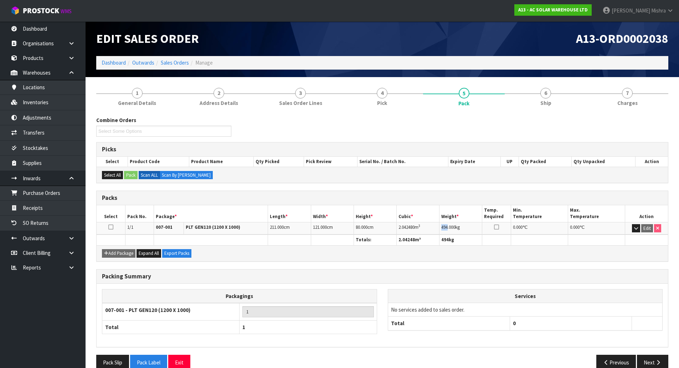
drag, startPoint x: 448, startPoint y: 227, endPoint x: 435, endPoint y: 227, distance: 13.6
click at [435, 227] on tr "1/1 007-001 PLT GEN120 (1200 X 1000) 211.000 cm 121.000 cm 80.000 cm 2.042480 m…" at bounding box center [383, 228] width 572 height 12
copy tr "494"
click at [403, 94] on link "4 Pick" at bounding box center [383, 96] width 82 height 28
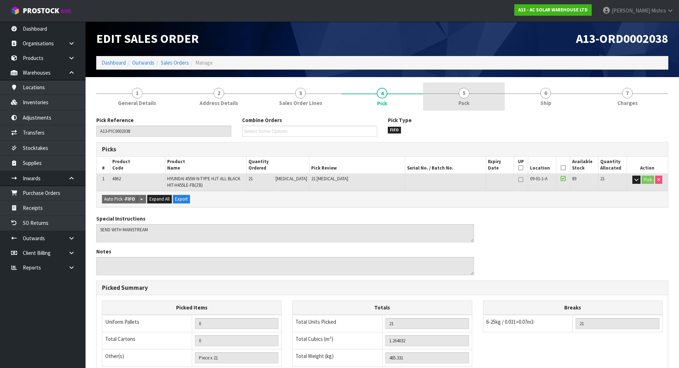
click at [472, 99] on link "5 Pack" at bounding box center [464, 96] width 82 height 28
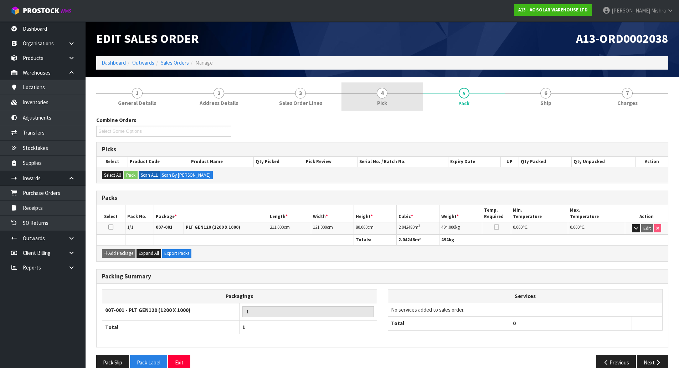
click at [400, 91] on link "4 Pick" at bounding box center [383, 96] width 82 height 28
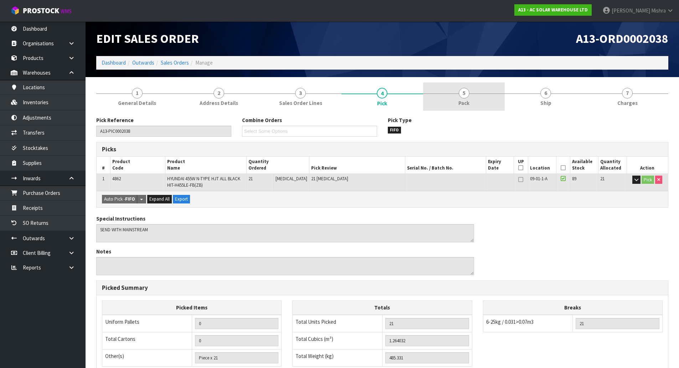
click at [465, 92] on span "5" at bounding box center [464, 93] width 11 height 11
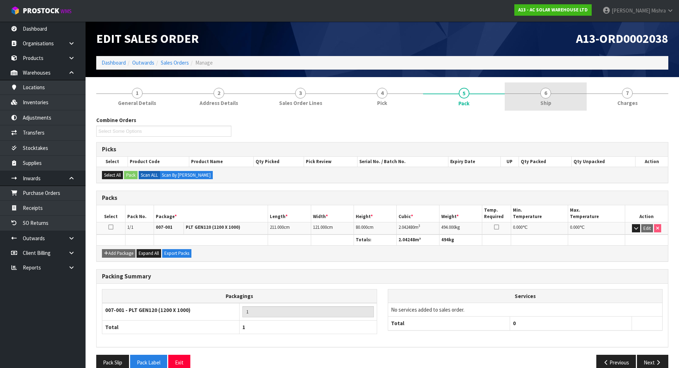
click at [546, 95] on span "6" at bounding box center [546, 93] width 11 height 11
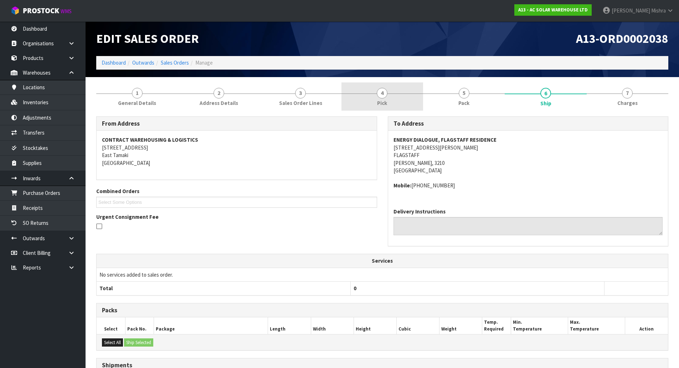
click at [395, 85] on link "4 Pick" at bounding box center [383, 96] width 82 height 28
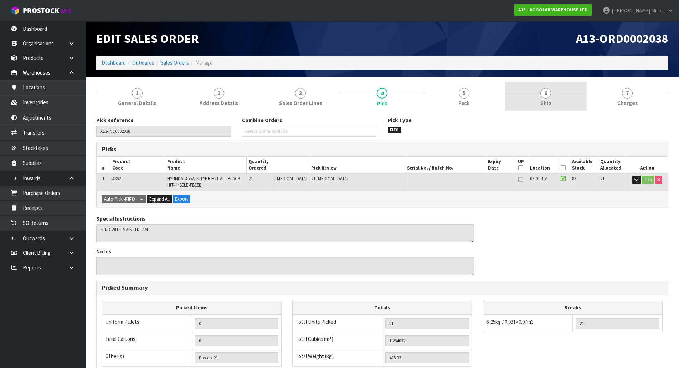
click at [559, 93] on div at bounding box center [546, 93] width 82 height 0
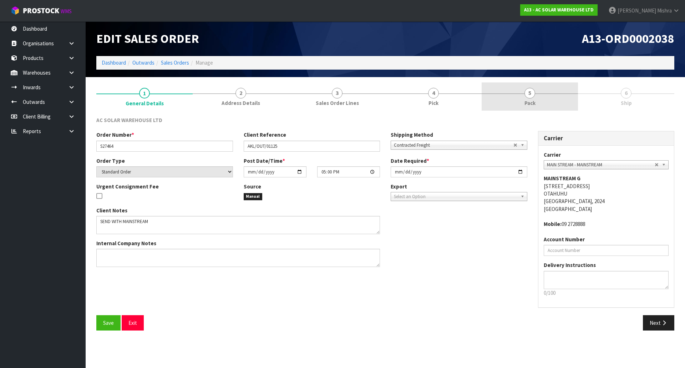
click at [525, 96] on span "5" at bounding box center [529, 93] width 11 height 11
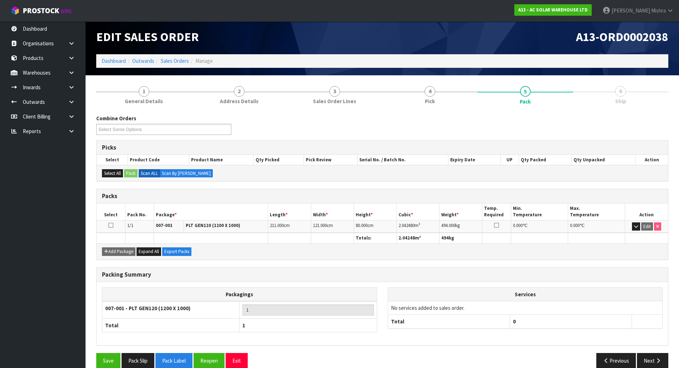
scroll to position [13, 0]
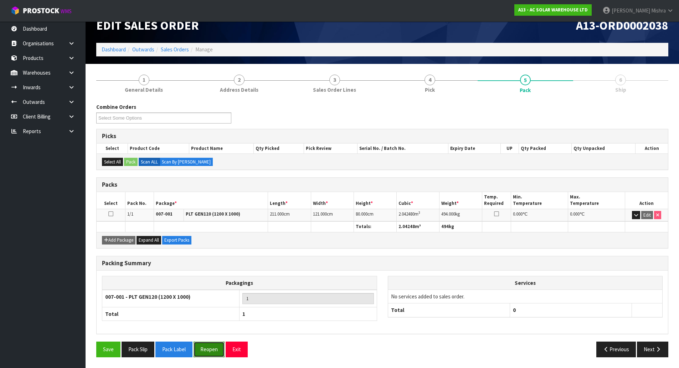
click at [212, 351] on button "Reopen" at bounding box center [209, 348] width 31 height 15
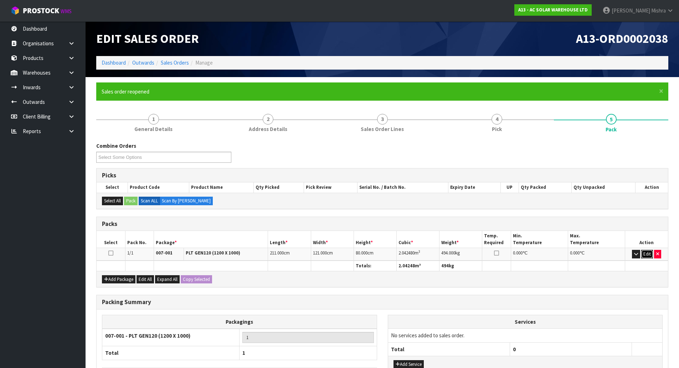
click at [648, 255] on button "Edit" at bounding box center [648, 254] width 12 height 9
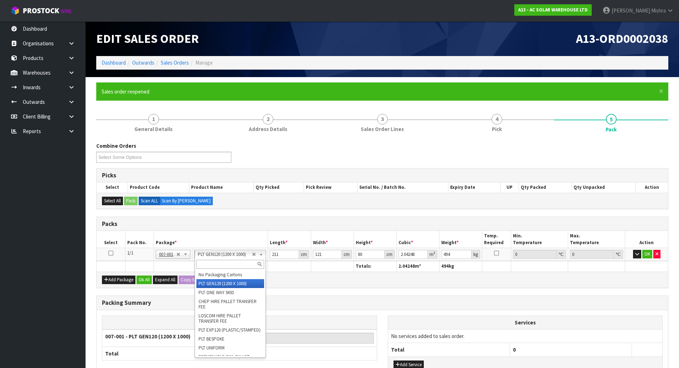
click at [226, 266] on input "text" at bounding box center [230, 264] width 68 height 9
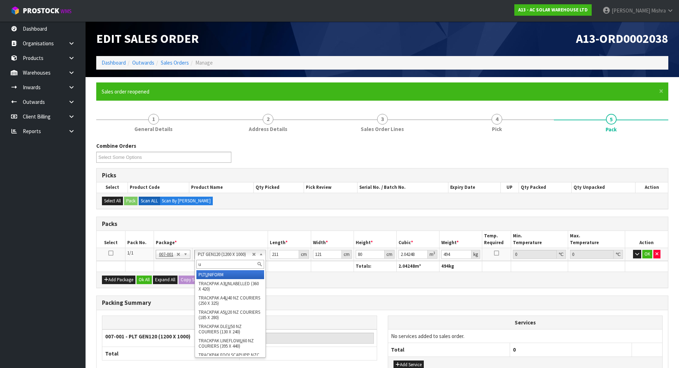
type input "u"
type input "0"
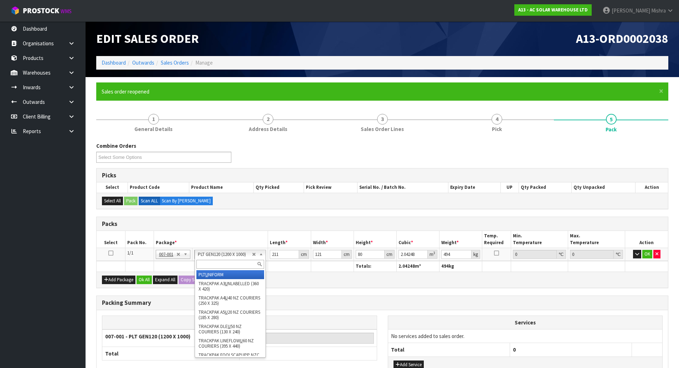
type input "485.331"
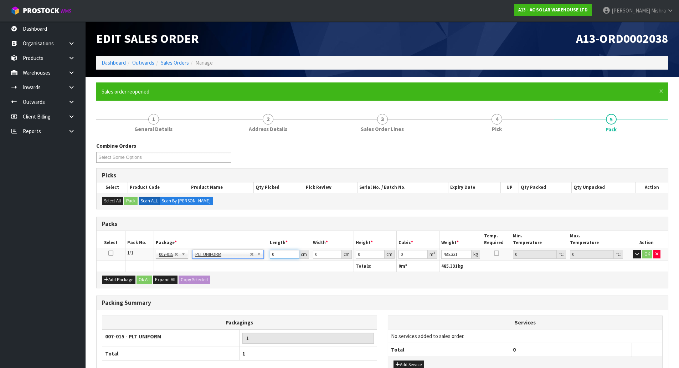
drag, startPoint x: 283, startPoint y: 253, endPoint x: 256, endPoint y: 259, distance: 27.7
click at [256, 259] on tr "1/1 NONE 007-001 007-002 007-004 007-009 007-013 007-014 007-015 007-017 007-01…" at bounding box center [383, 254] width 572 height 13
type input "211"
type input "121"
type input "8"
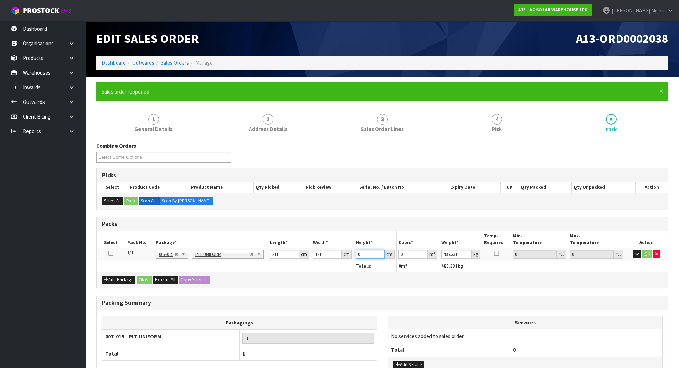
type input "0.204248"
type input "80"
type input "2.04248"
type input "80"
type input "494"
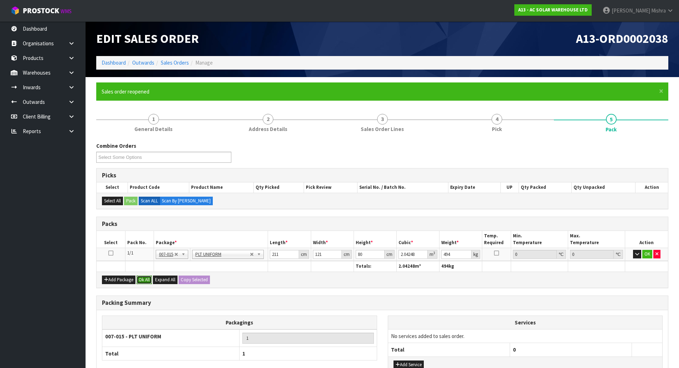
click at [144, 283] on button "Ok All" at bounding box center [144, 279] width 15 height 9
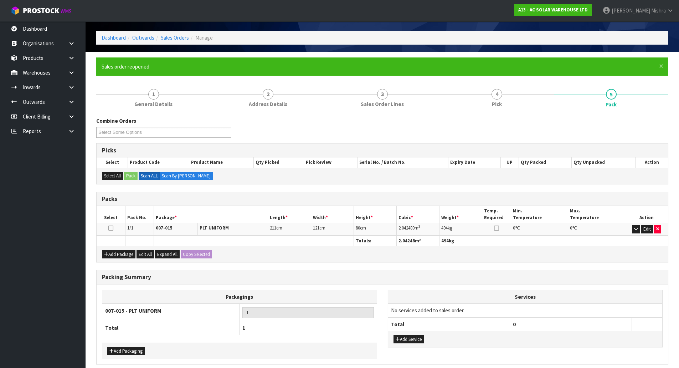
scroll to position [55, 0]
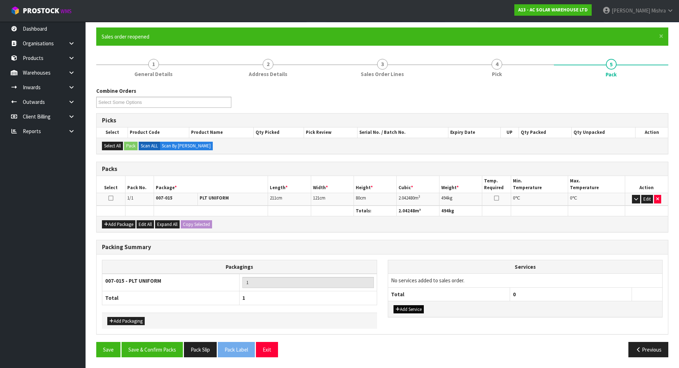
click at [414, 313] on div "Add Service" at bounding box center [525, 309] width 275 height 16
click at [413, 311] on button "Add Service" at bounding box center [409, 309] width 30 height 9
click at [413, 310] on button "Add Service" at bounding box center [409, 312] width 30 height 9
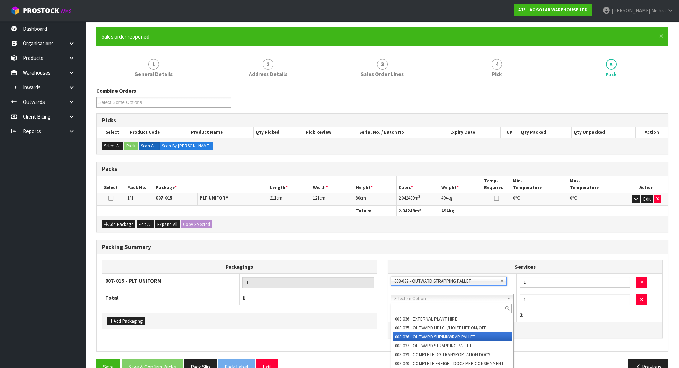
drag, startPoint x: 449, startPoint y: 336, endPoint x: 506, endPoint y: 301, distance: 66.8
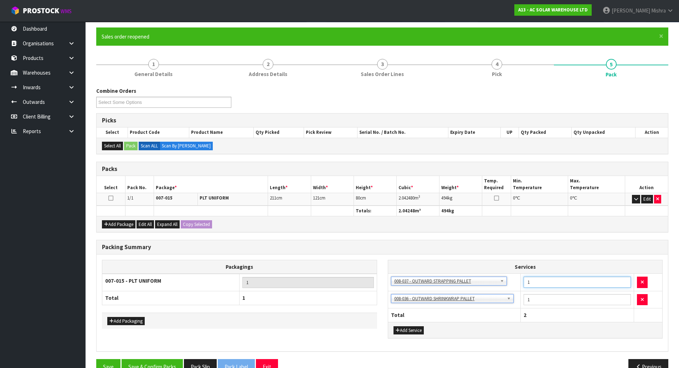
drag, startPoint x: 543, startPoint y: 286, endPoint x: 505, endPoint y: 286, distance: 37.4
click at [505, 286] on tr "003-036 - EXTERNAL PLANT HIRE 008-035 - OUTWARD HDLG+/HOIST LIFT ON/OFF 008-036…" at bounding box center [525, 282] width 275 height 17
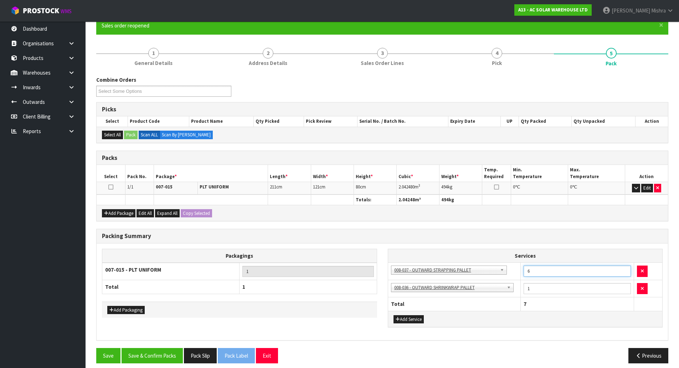
scroll to position [72, 0]
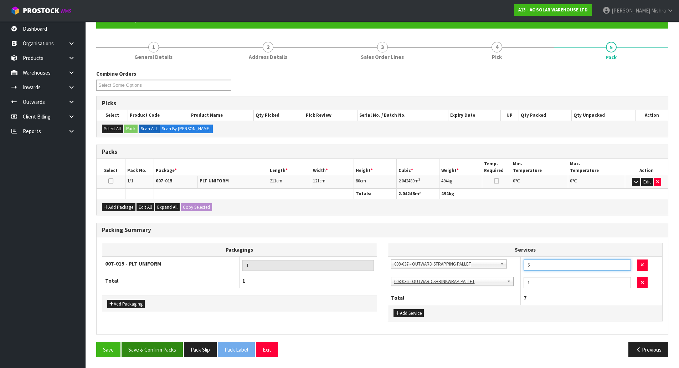
type input "6"
click at [157, 345] on button "Save & Confirm Packs" at bounding box center [152, 349] width 61 height 15
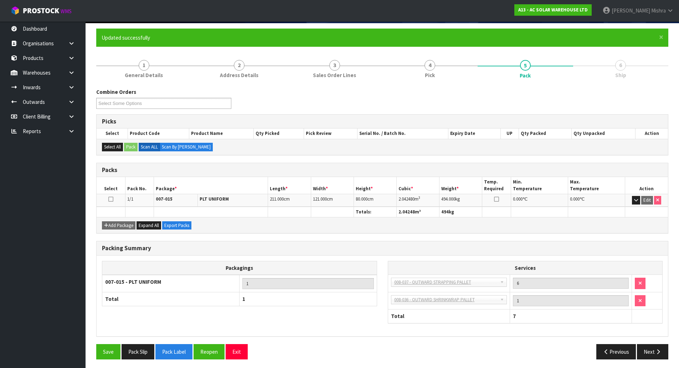
scroll to position [56, 0]
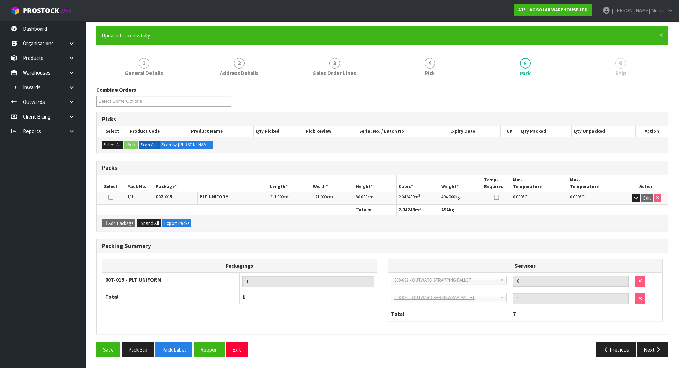
click at [645, 352] on button "Next" at bounding box center [652, 349] width 31 height 15
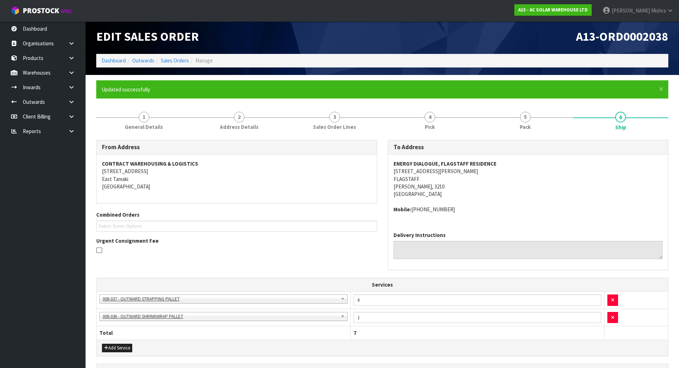
scroll to position [135, 0]
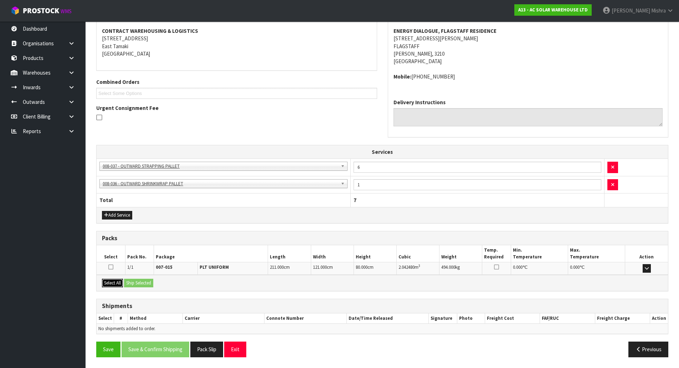
click at [111, 285] on button "Select All" at bounding box center [112, 283] width 21 height 9
click at [139, 286] on button "Ship Selected" at bounding box center [138, 283] width 29 height 9
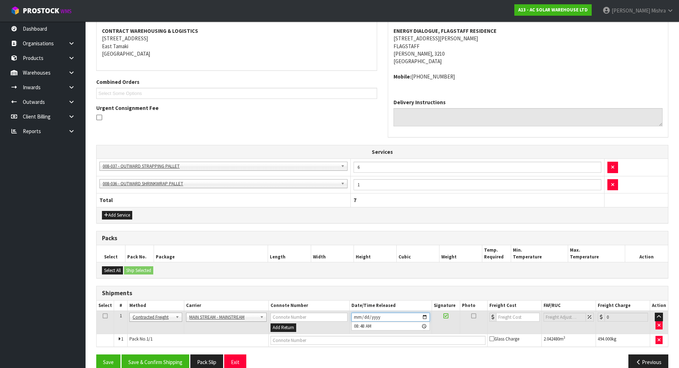
click at [359, 318] on input "2025-10-10" at bounding box center [391, 316] width 78 height 9
type input "[DATE]"
type input "08:48:00.000"
click at [356, 323] on input "08:48:00.000" at bounding box center [391, 325] width 78 height 9
type input "01:48"
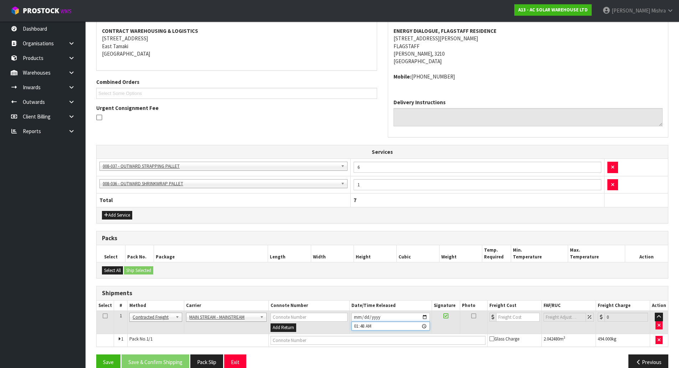
type input "[DATE]"
type input "13:48"
click at [519, 318] on input "number" at bounding box center [517, 316] width 43 height 9
type input "61.20"
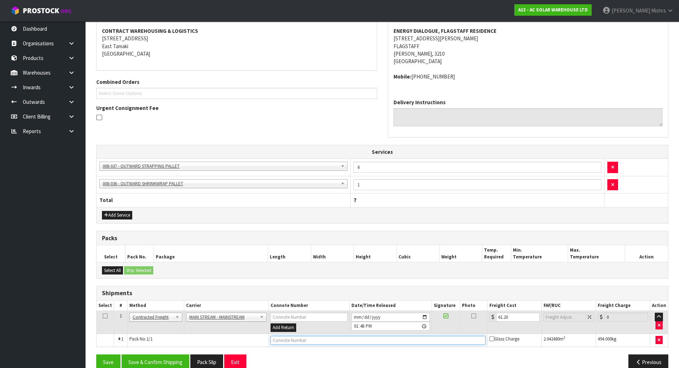
click at [318, 340] on input "text" at bounding box center [378, 340] width 215 height 9
paste input "CWL7731839"
type input "CWL7731839"
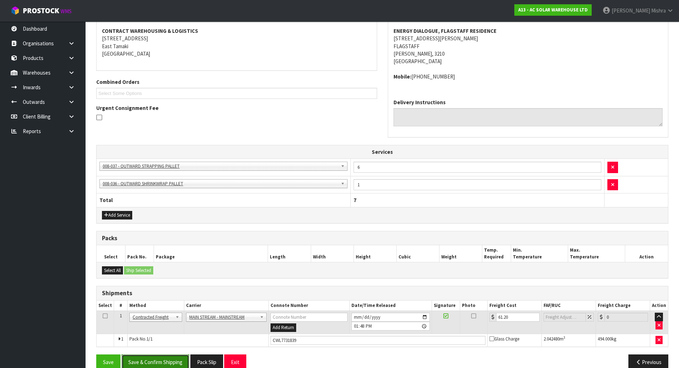
click at [159, 362] on button "Save & Confirm Shipping" at bounding box center [156, 361] width 68 height 15
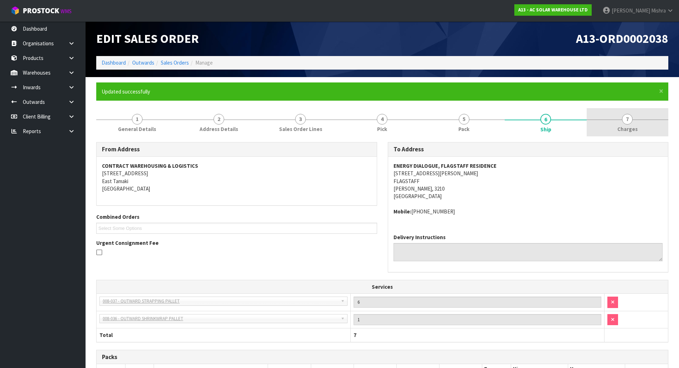
click at [629, 131] on span "Charges" at bounding box center [628, 128] width 20 height 7
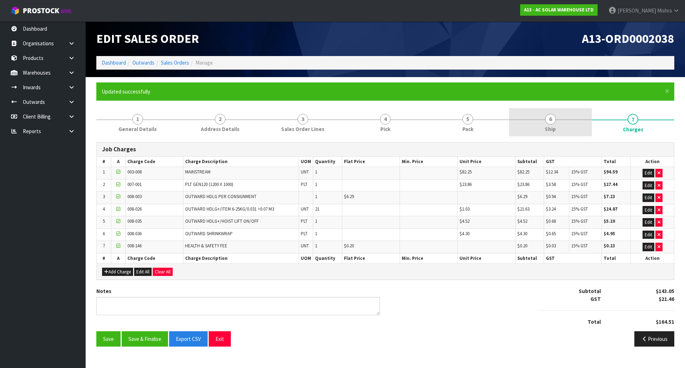
click at [547, 123] on span "6" at bounding box center [550, 119] width 11 height 11
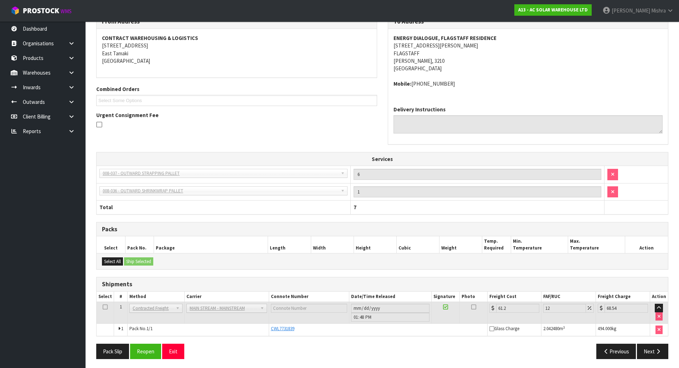
scroll to position [129, 0]
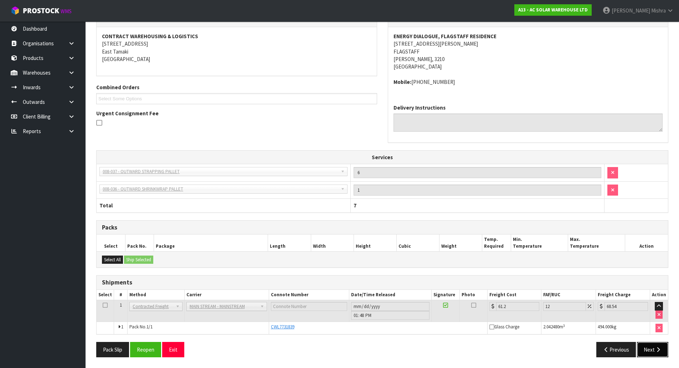
click at [661, 351] on icon "button" at bounding box center [658, 349] width 7 height 5
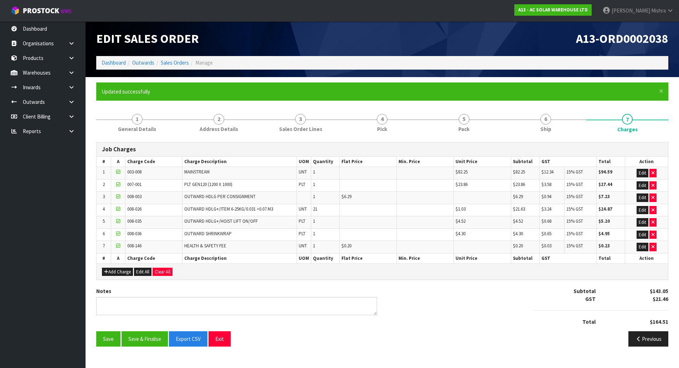
scroll to position [0, 0]
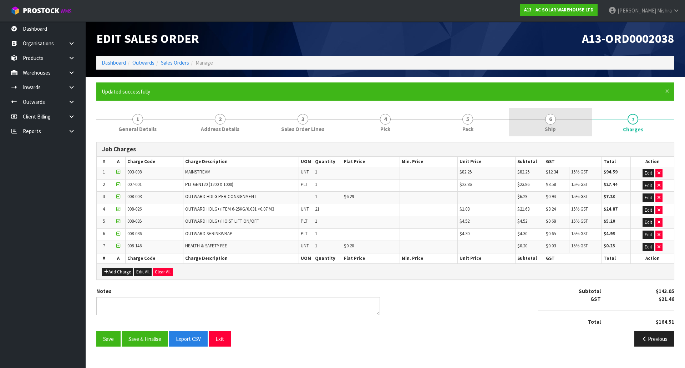
click at [547, 129] on span "Ship" at bounding box center [550, 128] width 11 height 7
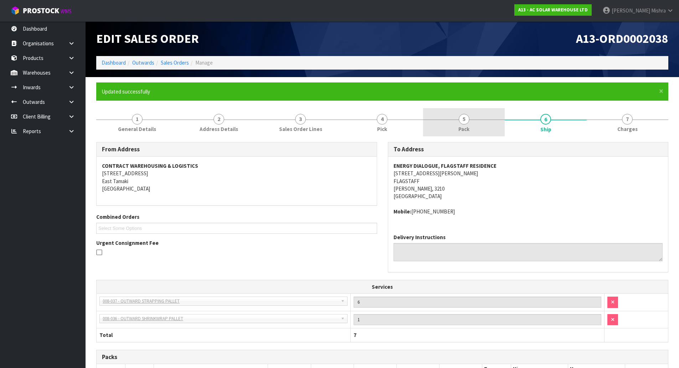
click at [480, 127] on link "5 Pack" at bounding box center [464, 122] width 82 height 28
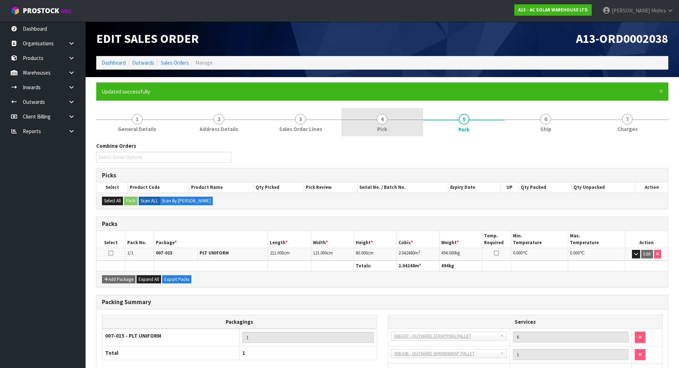
click at [395, 129] on link "4 Pick" at bounding box center [383, 122] width 82 height 28
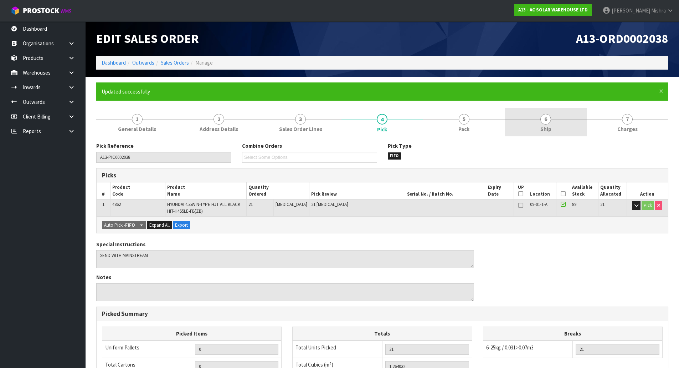
click at [546, 129] on span "Ship" at bounding box center [546, 128] width 11 height 7
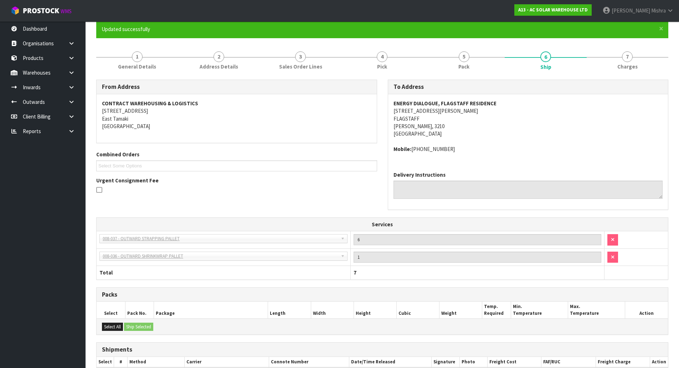
scroll to position [129, 0]
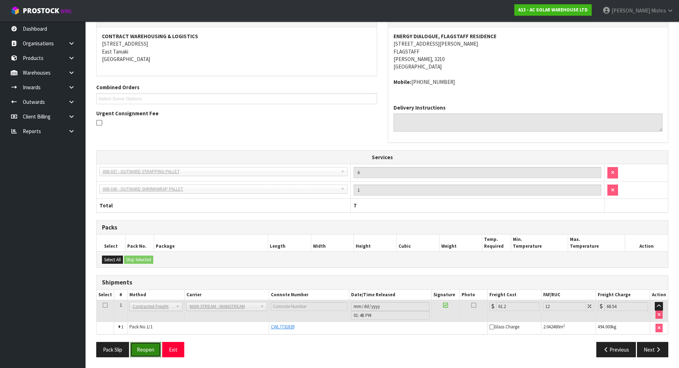
drag, startPoint x: 149, startPoint y: 353, endPoint x: 150, endPoint y: 350, distance: 3.8
click at [149, 353] on button "Reopen" at bounding box center [145, 349] width 31 height 15
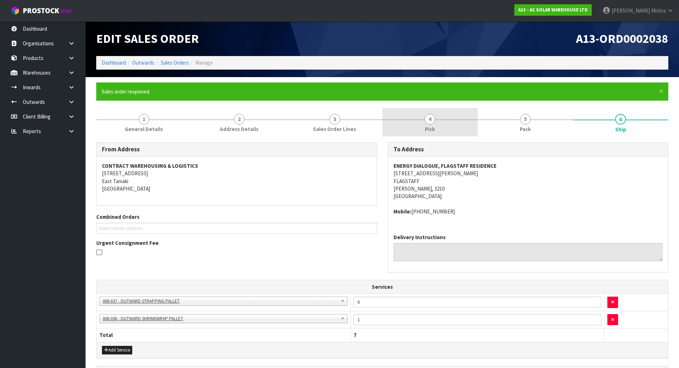
click at [474, 118] on link "4 Pick" at bounding box center [431, 122] width 96 height 28
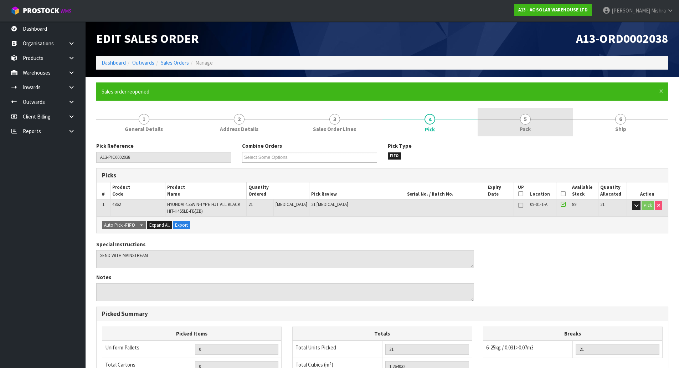
click at [527, 122] on span "5" at bounding box center [525, 119] width 11 height 11
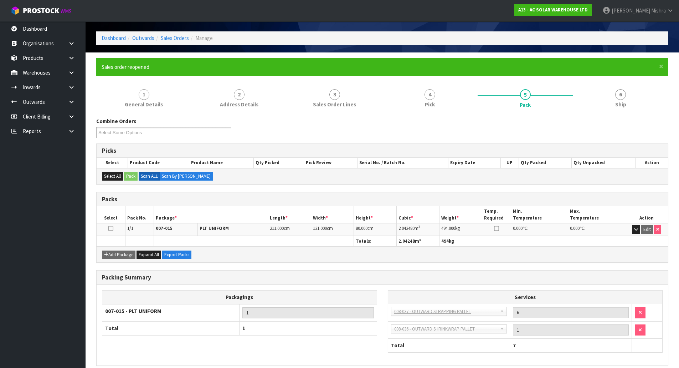
scroll to position [56, 0]
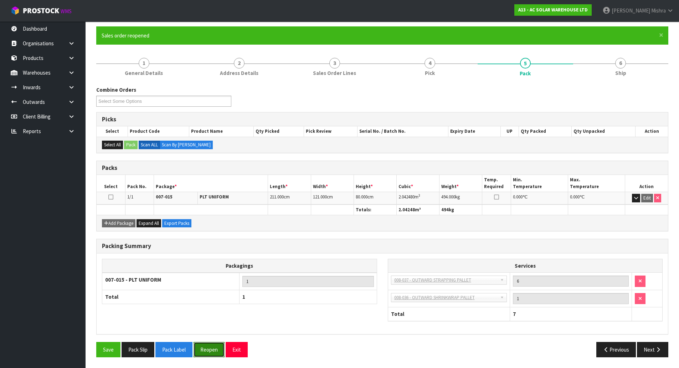
click at [212, 349] on button "Reopen" at bounding box center [209, 349] width 31 height 15
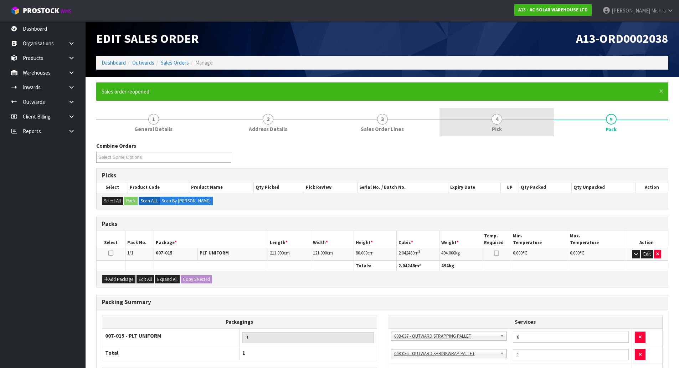
click at [491, 115] on link "4 Pick" at bounding box center [497, 122] width 114 height 28
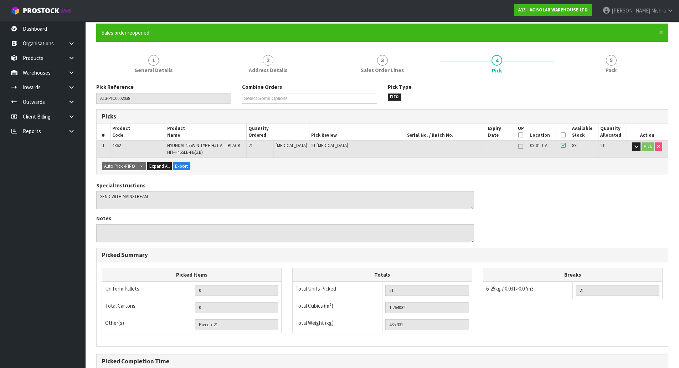
scroll to position [136, 0]
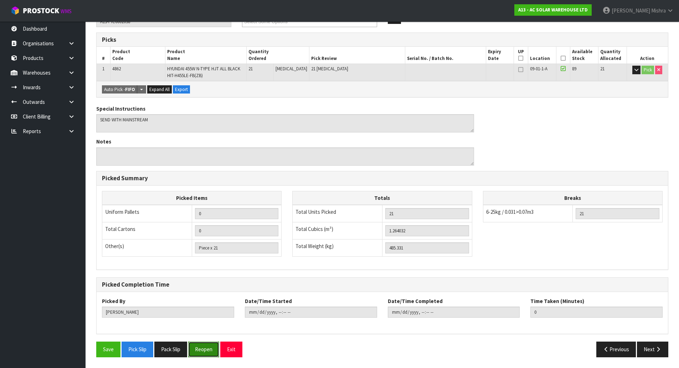
click at [201, 354] on button "Reopen" at bounding box center [203, 348] width 31 height 15
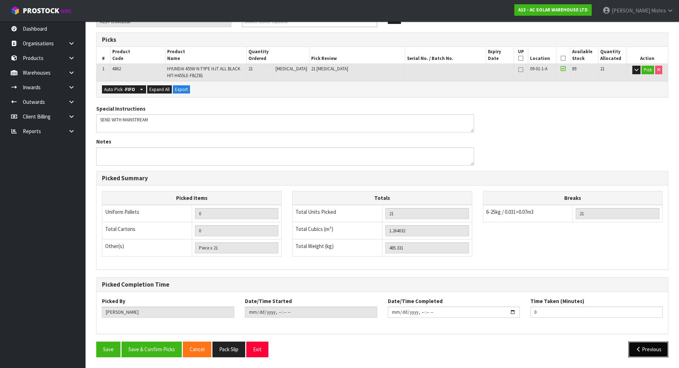
click at [657, 348] on button "Previous" at bounding box center [649, 348] width 40 height 15
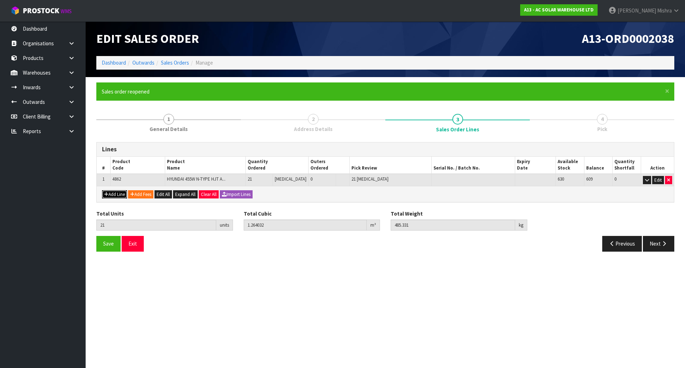
click at [116, 195] on button "Add Line" at bounding box center [114, 194] width 25 height 9
type input "0"
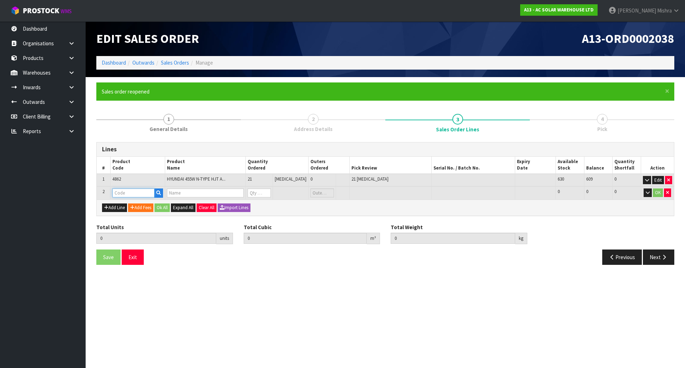
click at [136, 193] on input "text" at bounding box center [133, 192] width 42 height 9
type input "AC"
click at [148, 215] on link "AC SOLAR PALLET" at bounding box center [152, 215] width 78 height 10
type input "AC SOLAR PALLET"
type input "21"
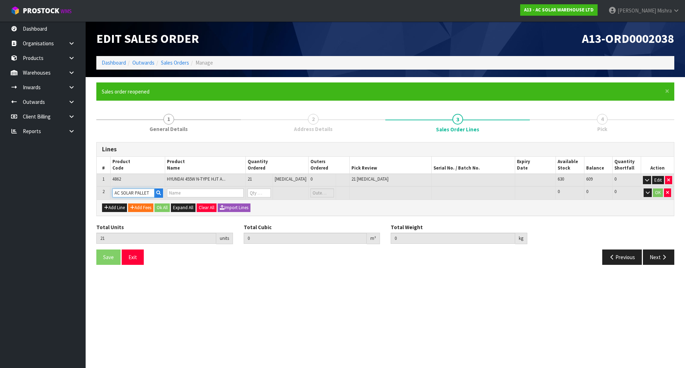
type input "1.264032"
type input "485.331"
type input "AC SOLAR PALLET -2100 X 1200"
type input "0"
click at [242, 196] on tr "2 AC SOLAR PALLET AC SOLAR PALLET -2100 X 1200 0 PCE 17 17 0 OK" at bounding box center [385, 192] width 577 height 13
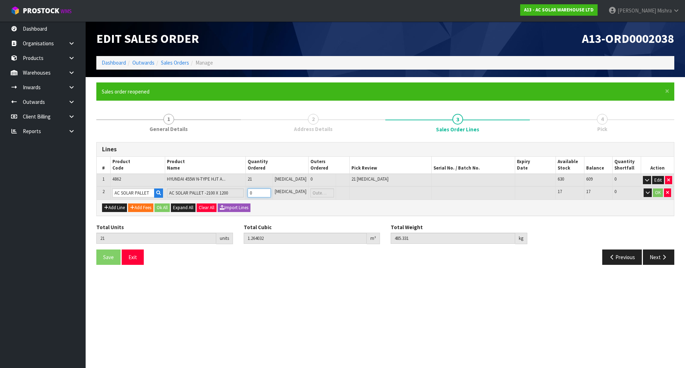
type input "22"
type input "1.645632"
type input "507.331"
type input "1"
click at [656, 189] on button "OK" at bounding box center [658, 192] width 10 height 9
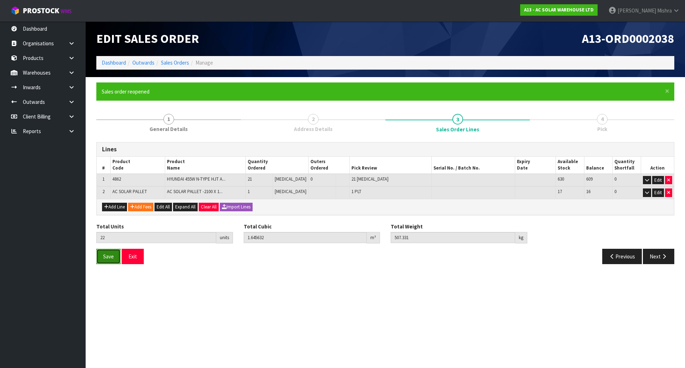
click at [112, 255] on span "Save" at bounding box center [108, 256] width 11 height 7
click at [656, 261] on button "Next" at bounding box center [658, 256] width 31 height 15
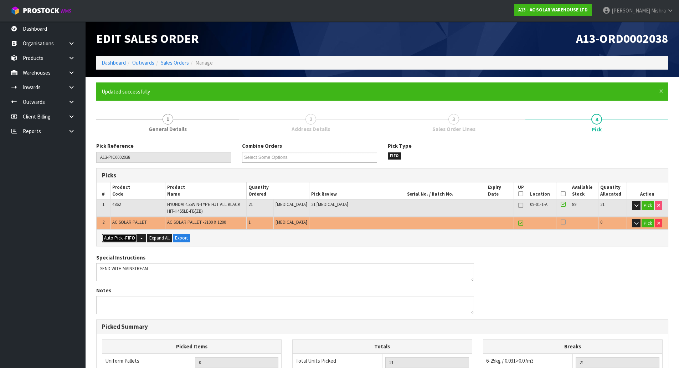
click at [131, 241] on strong "FIFO" at bounding box center [130, 238] width 10 height 6
type input "1"
type input "22"
type input "1.645632"
type input "507.331"
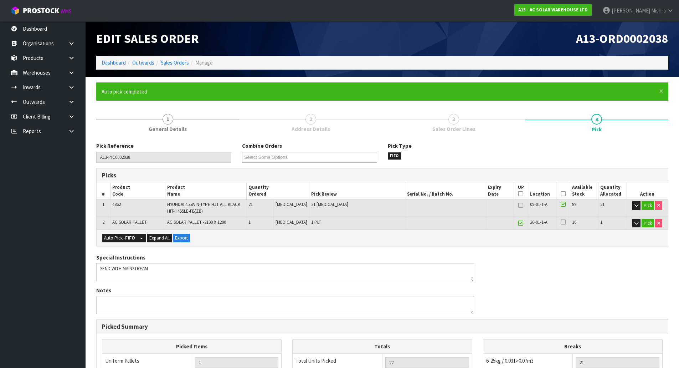
click at [561, 194] on icon at bounding box center [563, 194] width 5 height 0
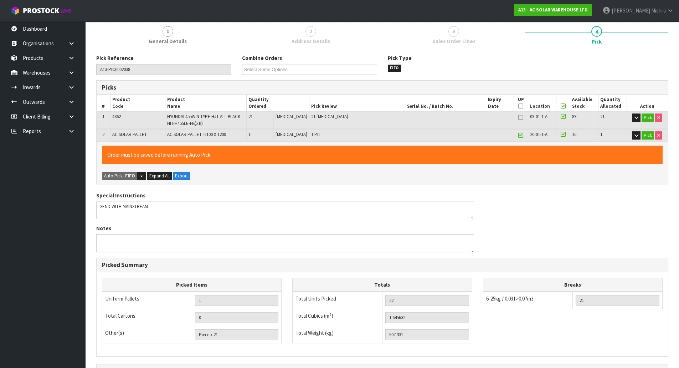
scroll to position [174, 0]
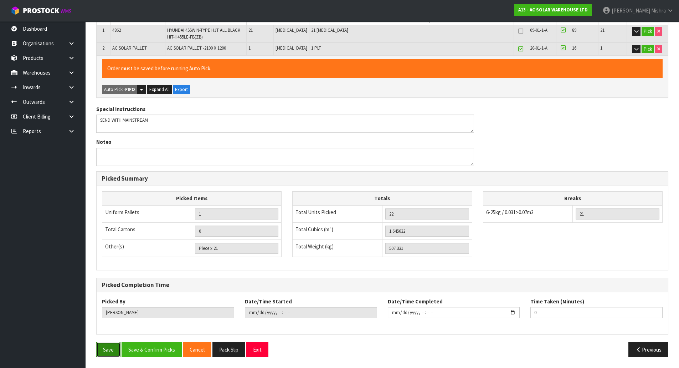
click at [109, 351] on button "Save" at bounding box center [108, 349] width 24 height 15
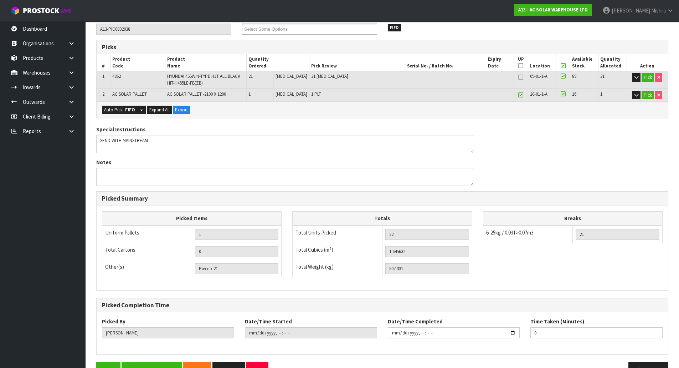
scroll to position [148, 0]
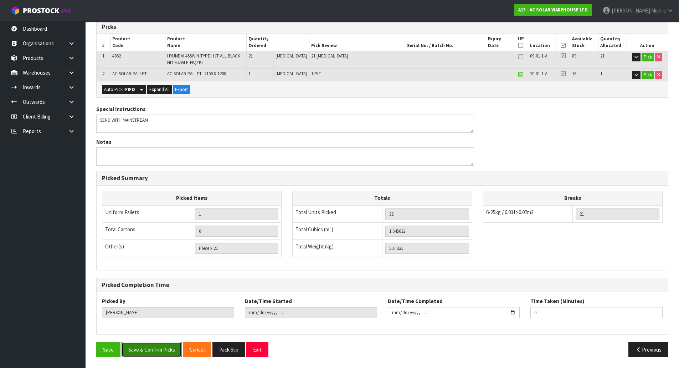
click at [137, 349] on button "Save & Confirm Picks" at bounding box center [152, 349] width 60 height 15
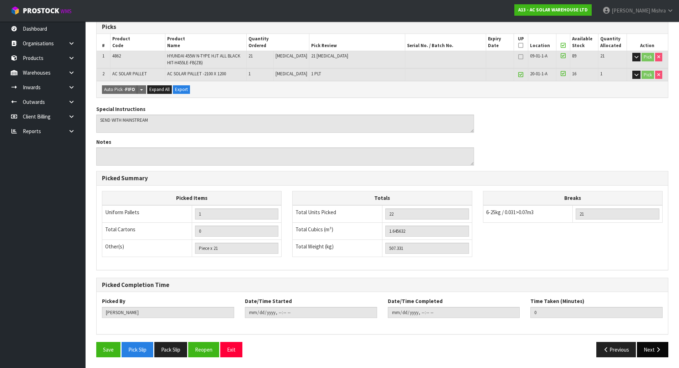
click at [657, 355] on button "Next" at bounding box center [652, 349] width 31 height 15
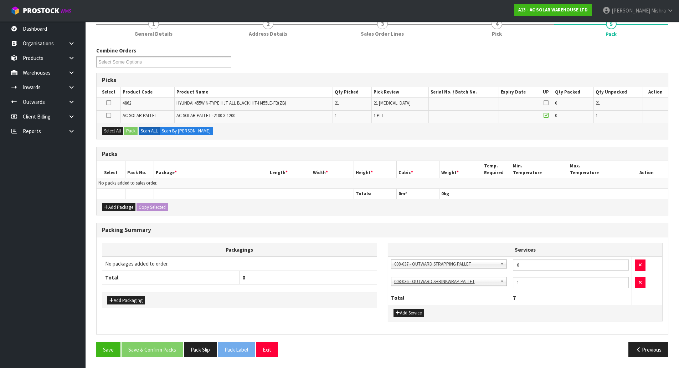
scroll to position [0, 0]
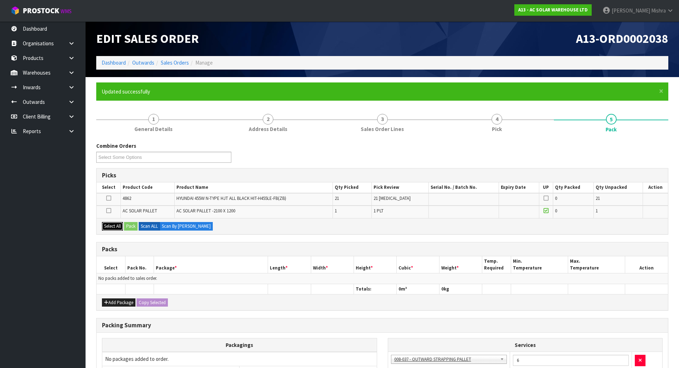
click at [112, 228] on button "Select All" at bounding box center [112, 226] width 21 height 9
click at [121, 307] on div "Add Package Copy Selected" at bounding box center [383, 302] width 572 height 16
click at [121, 301] on button "Add Package" at bounding box center [119, 302] width 34 height 9
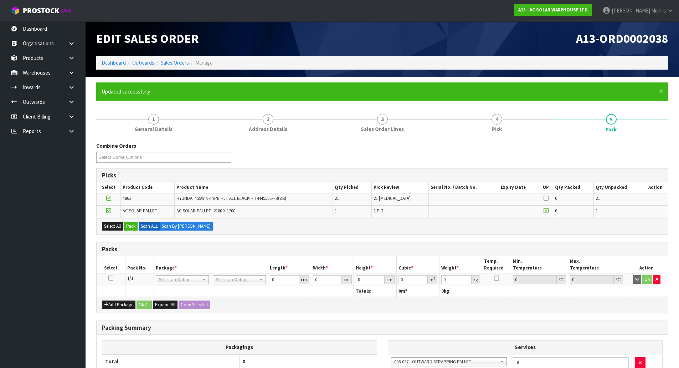
drag, startPoint x: 109, startPoint y: 276, endPoint x: 115, endPoint y: 275, distance: 5.8
click at [109, 278] on icon at bounding box center [110, 278] width 5 height 0
click at [131, 225] on button "Pack" at bounding box center [131, 226] width 14 height 9
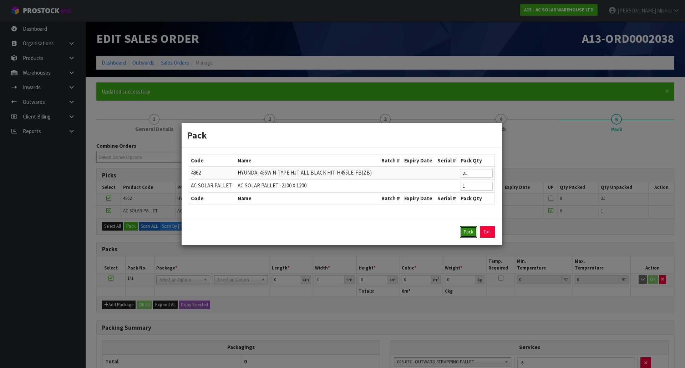
click at [463, 231] on button "Pack" at bounding box center [468, 231] width 17 height 11
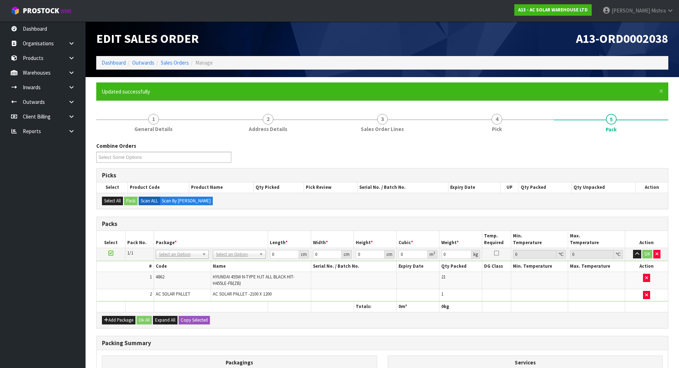
click at [223, 259] on td "No Packaging Cartons PLT GEN120 (1200 X 1000) PLT ONE WAY SKID CHEP HIRE PALLET…" at bounding box center [239, 254] width 57 height 13
click at [225, 263] on input "text" at bounding box center [240, 264] width 50 height 9
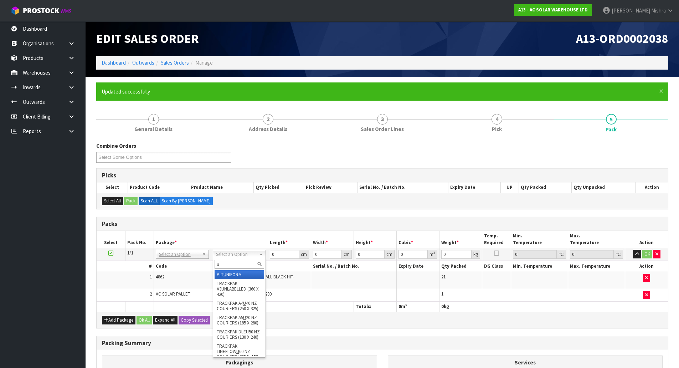
type input "u"
type input "507.331"
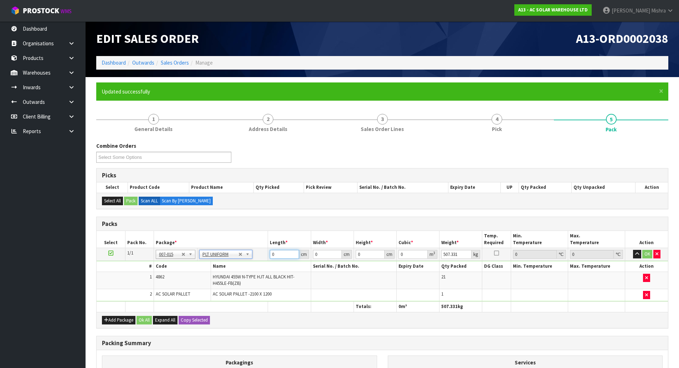
drag, startPoint x: 275, startPoint y: 252, endPoint x: 246, endPoint y: 254, distance: 29.3
click at [246, 254] on tr "1/1 NONE 007-001 007-002 007-004 007-009 007-013 007-014 007-015 007-017 007-01…" at bounding box center [383, 254] width 572 height 13
type input "211"
type input "121"
type input "8"
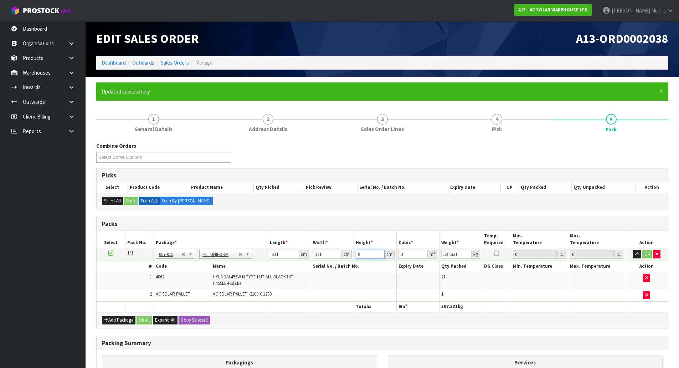
type input "0.204248"
type input "80"
type input "2.04248"
type input "80"
type input "494"
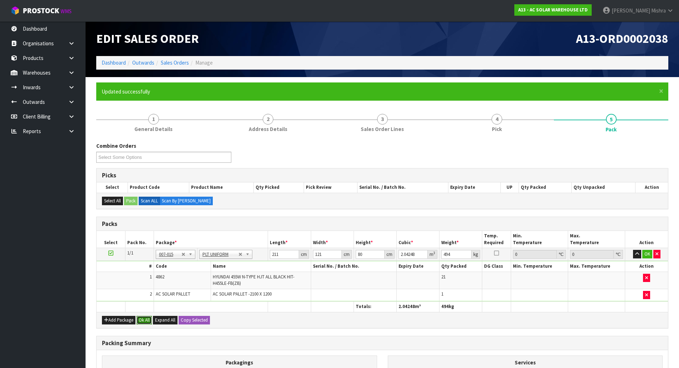
click at [145, 322] on button "Ok All" at bounding box center [144, 320] width 15 height 9
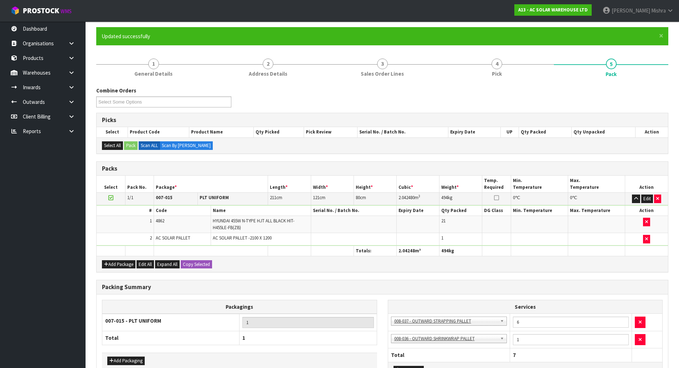
scroll to position [112, 0]
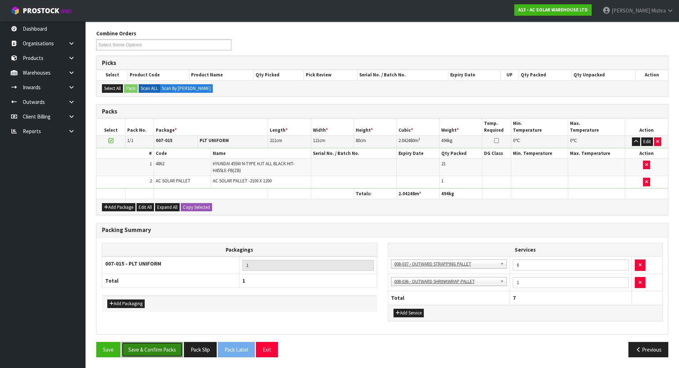
click at [162, 349] on button "Save & Confirm Packs" at bounding box center [152, 349] width 61 height 15
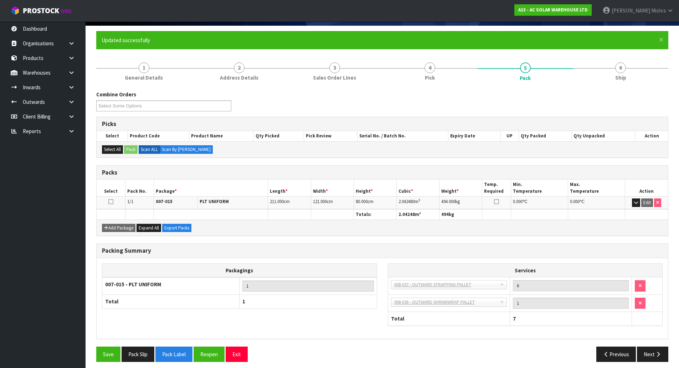
scroll to position [56, 0]
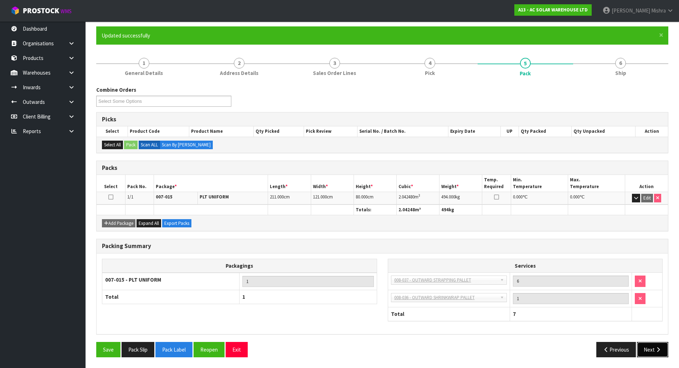
click at [644, 348] on button "Next" at bounding box center [652, 349] width 31 height 15
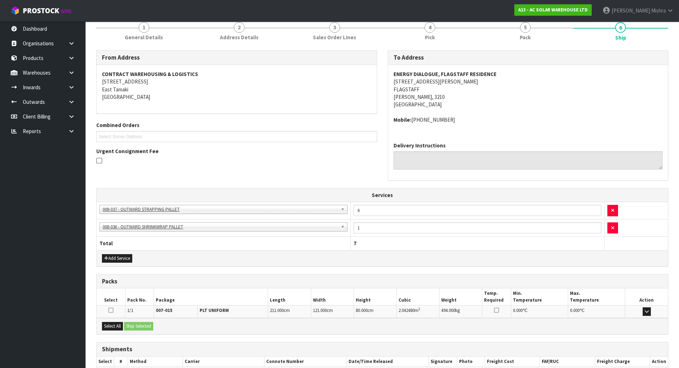
scroll to position [135, 0]
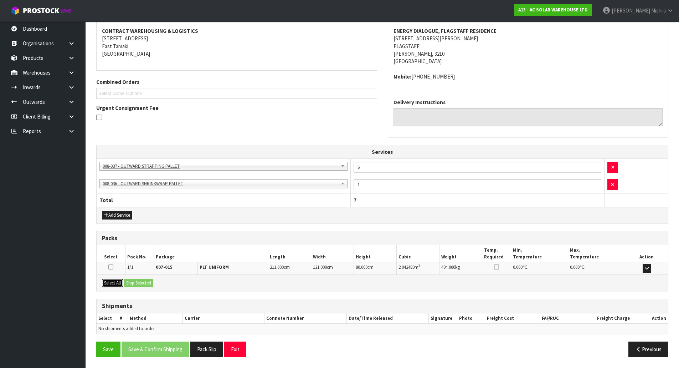
click at [118, 284] on button "Select All" at bounding box center [112, 283] width 21 height 9
click at [144, 282] on button "Ship Selected" at bounding box center [138, 283] width 29 height 9
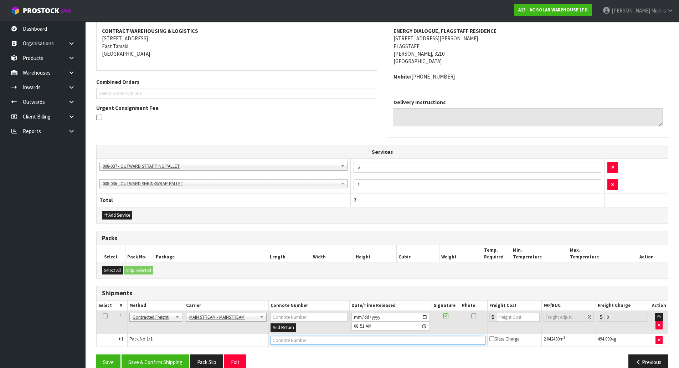
click at [327, 344] on input "text" at bounding box center [378, 340] width 215 height 9
paste input "CWL7731839"
type input "CWL7731839"
click at [517, 316] on input "number" at bounding box center [517, 316] width 43 height 9
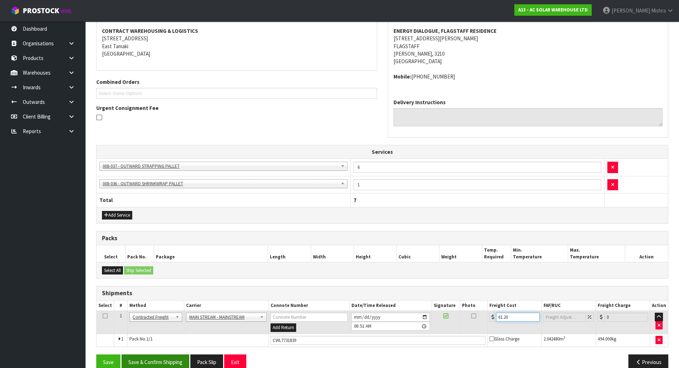
type input "61.20"
click at [178, 359] on button "Save & Confirm Shipping" at bounding box center [156, 361] width 68 height 15
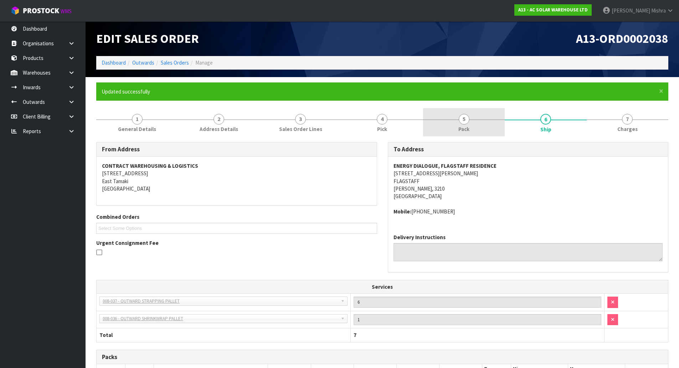
click at [466, 124] on link "5 Pack" at bounding box center [464, 122] width 82 height 28
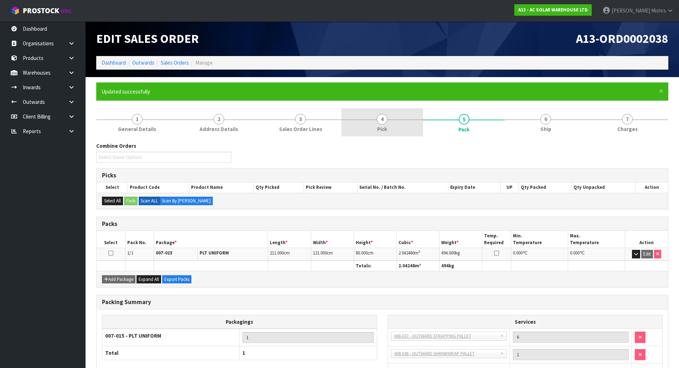
click at [382, 112] on link "4 Pick" at bounding box center [383, 122] width 82 height 28
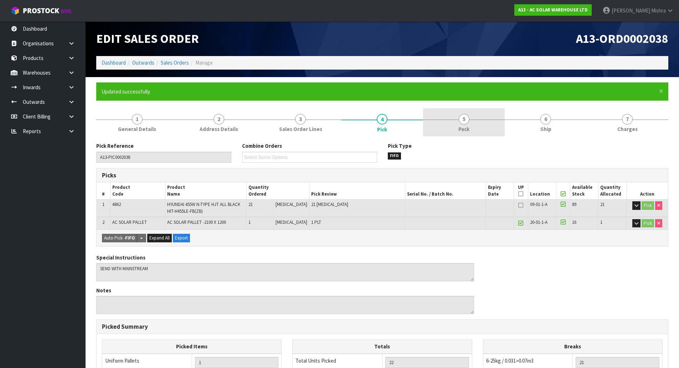
click at [477, 131] on link "5 Pack" at bounding box center [464, 122] width 82 height 28
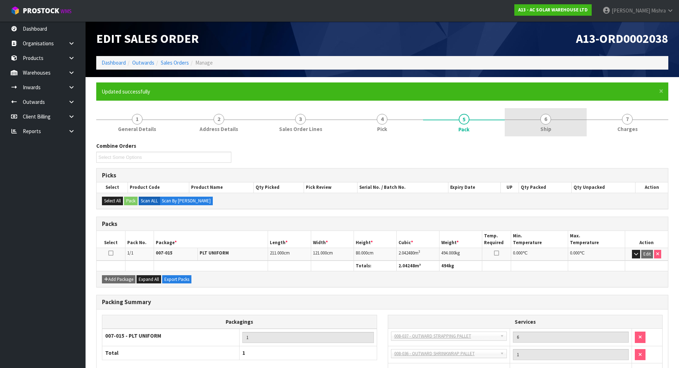
click at [537, 128] on link "6 Ship" at bounding box center [546, 122] width 82 height 28
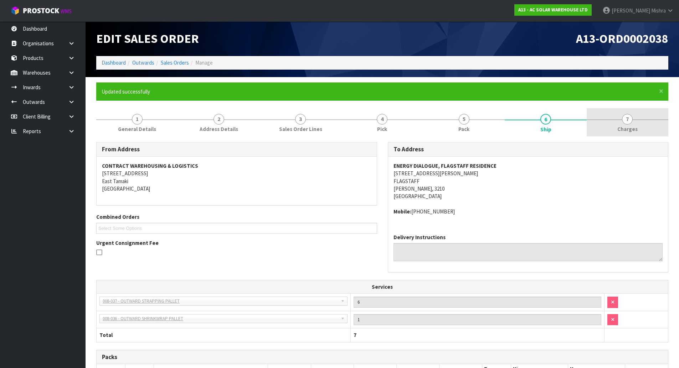
click at [629, 125] on span "Charges" at bounding box center [628, 128] width 20 height 7
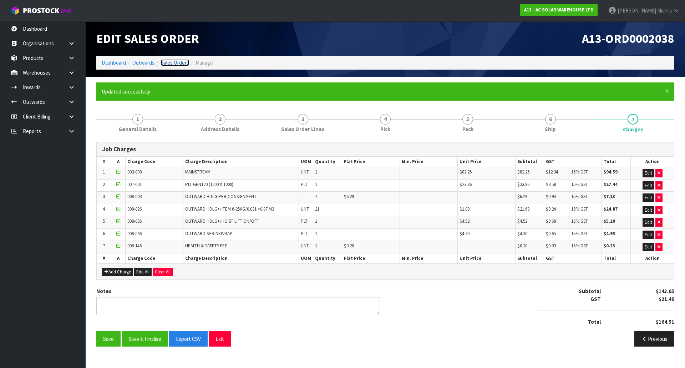
click at [184, 61] on link "Sales Orders" at bounding box center [175, 62] width 28 height 7
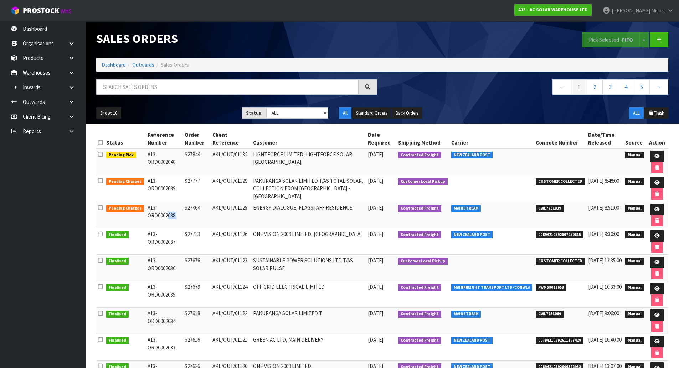
drag, startPoint x: 184, startPoint y: 216, endPoint x: 144, endPoint y: 207, distance: 40.2
click at [143, 208] on tr "Pending Charges A13-ORD0002038 S27464 AKL/OUT/01125 ENERGY DIALOGUE, FLAGSTAFF …" at bounding box center [382, 215] width 572 height 26
copy tr "A13-ORD0002038"
click at [658, 287] on icon at bounding box center [657, 288] width 5 height 5
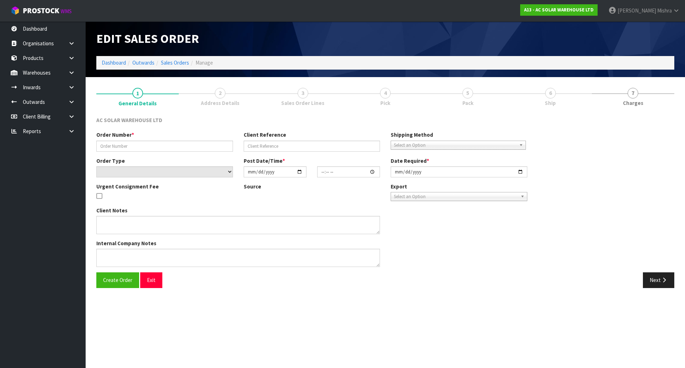
type input "S27679"
type input "AKL/OUT/01124"
select select "number:0"
type input "[DATE]"
type input "12:30:00.000"
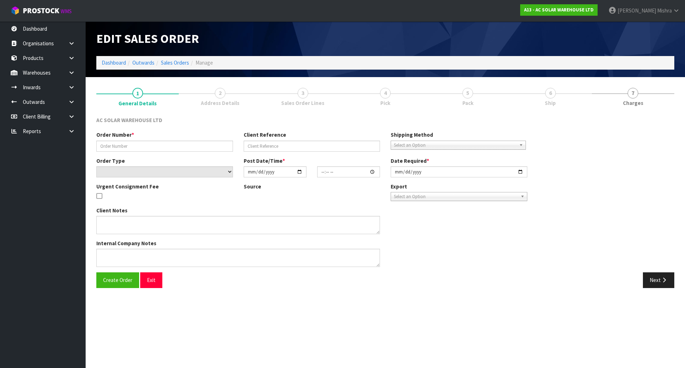
type input "[DATE]"
type textarea "SEND WITH FLIWAYS"
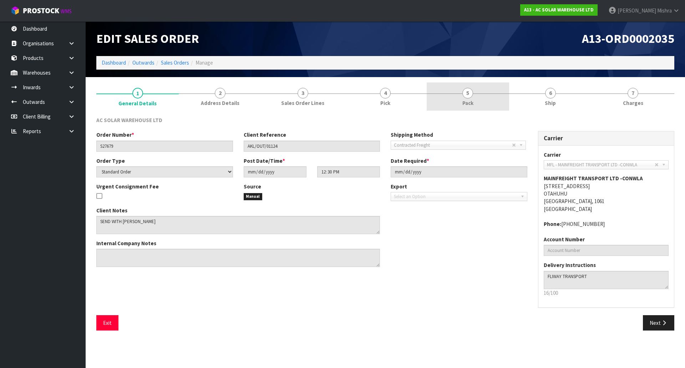
click at [433, 89] on link "5 Pack" at bounding box center [467, 96] width 82 height 28
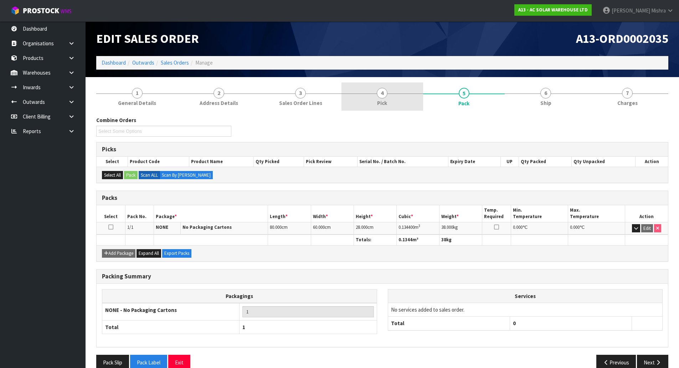
click at [394, 99] on link "4 Pick" at bounding box center [383, 96] width 82 height 28
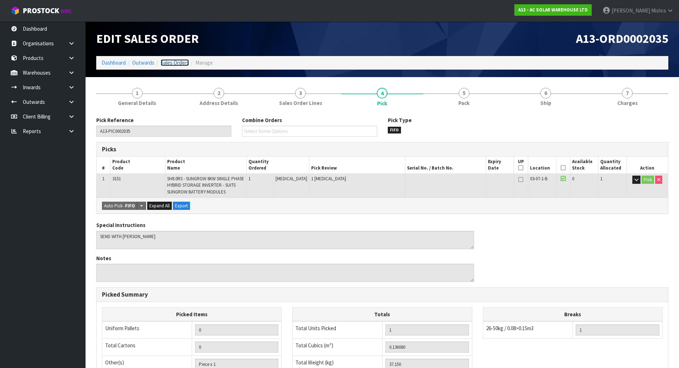
click at [170, 61] on link "Sales Orders" at bounding box center [175, 62] width 28 height 7
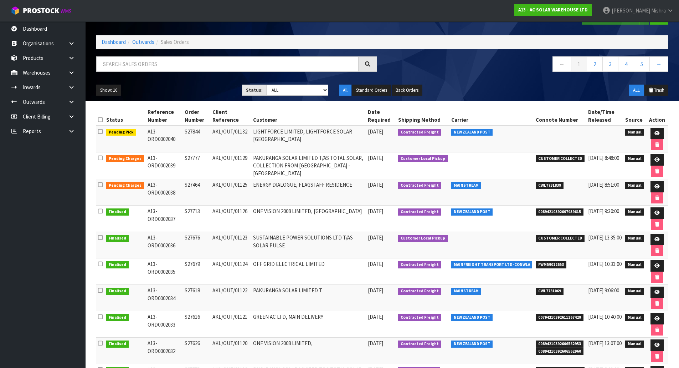
scroll to position [36, 0]
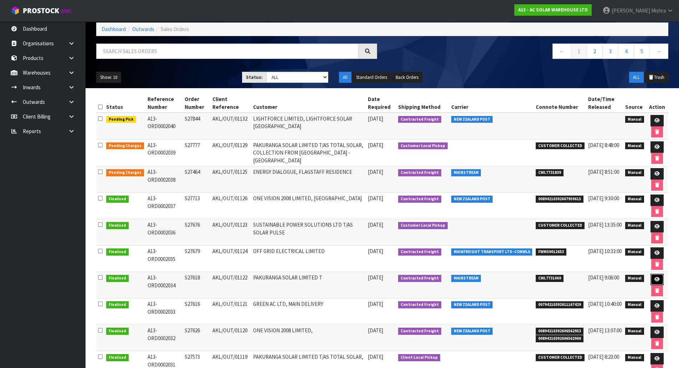
click at [655, 276] on link at bounding box center [657, 279] width 13 height 11
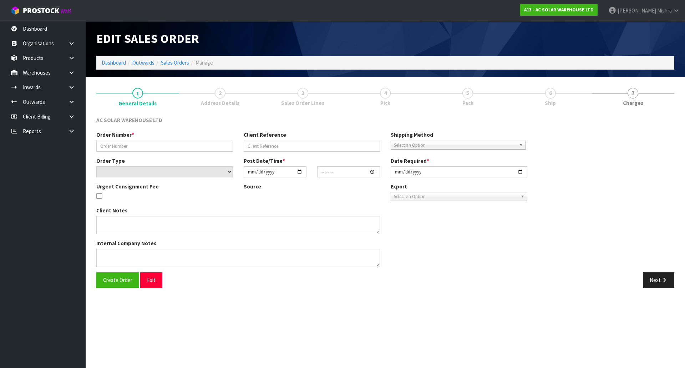
type input "S27618"
type input "AKL/OUT/01122"
select select "number:0"
type input "[DATE]"
type input "11:30:00.000"
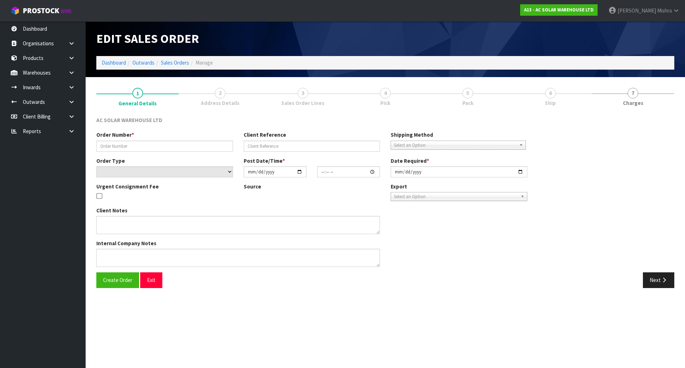
type input "[DATE]"
type textarea "SEND WITH MAINSTREAM"
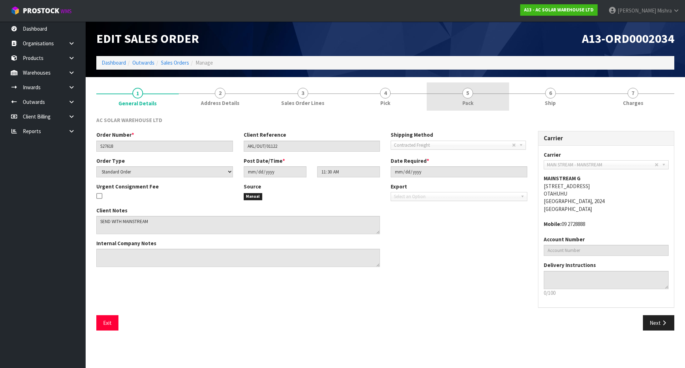
click at [478, 92] on link "5 Pack" at bounding box center [467, 96] width 82 height 28
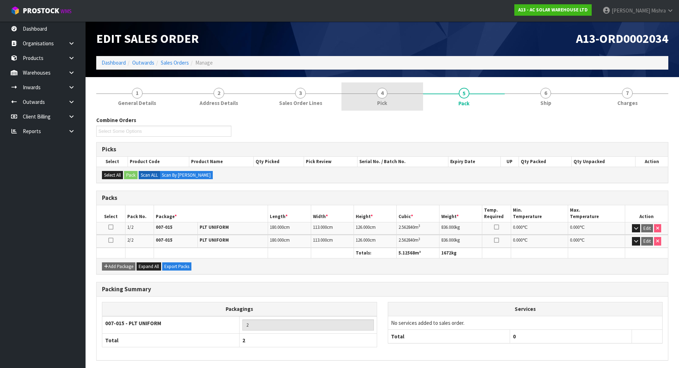
click at [386, 96] on span "4" at bounding box center [382, 93] width 11 height 11
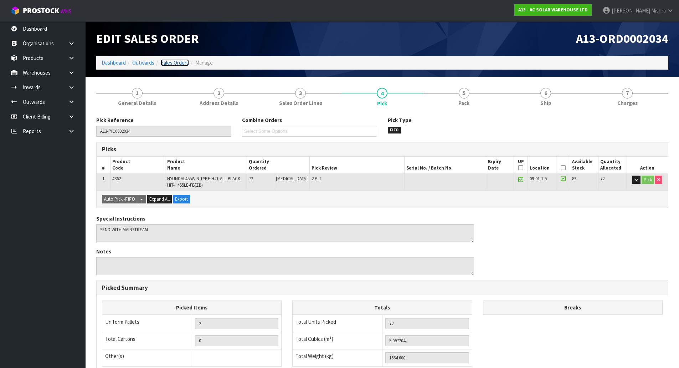
click at [176, 63] on link "Sales Orders" at bounding box center [175, 62] width 28 height 7
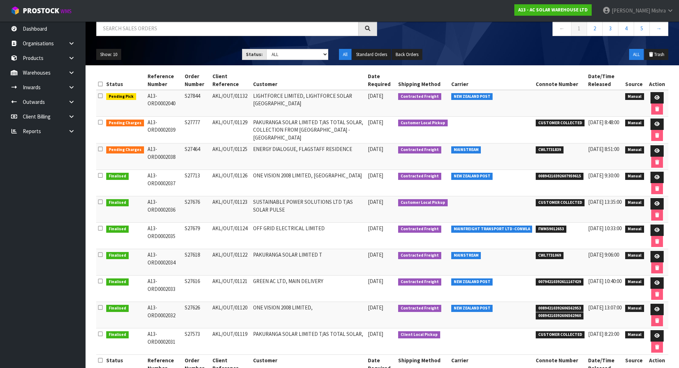
scroll to position [71, 0]
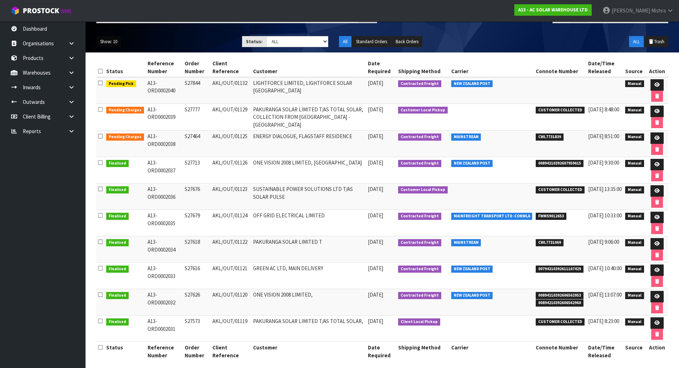
click at [109, 45] on button "Show: 10" at bounding box center [108, 41] width 25 height 11
click at [117, 72] on link "25" at bounding box center [125, 75] width 56 height 10
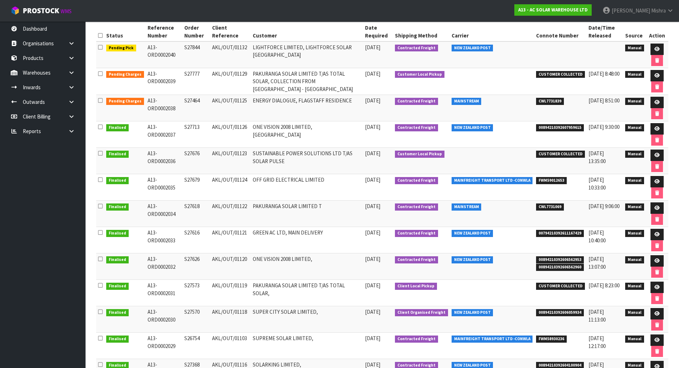
scroll to position [143, 0]
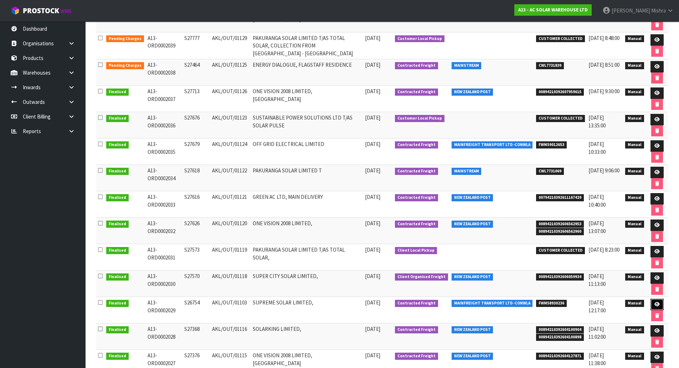
click at [659, 305] on icon at bounding box center [657, 304] width 5 height 5
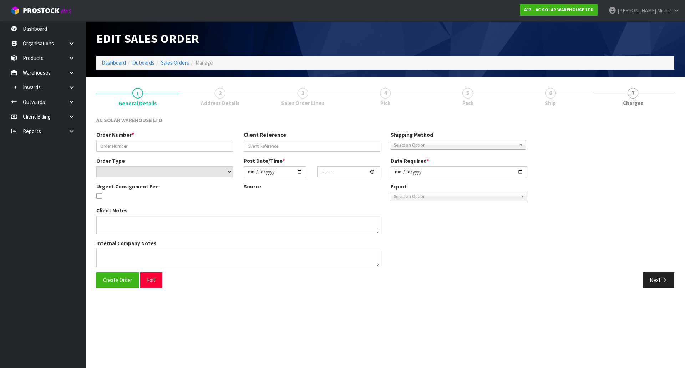
type input "S26754"
type input "AKL/OUT/01103"
select select "number:0"
type input "[DATE]"
type input "12:03:00.000"
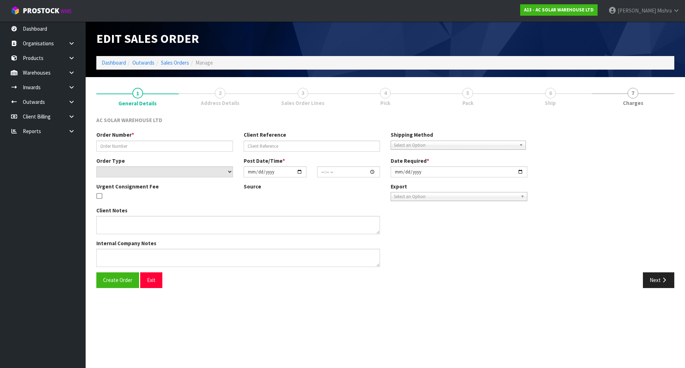
type input "[DATE]"
type textarea "SEND WITH MAINFREIGHT"
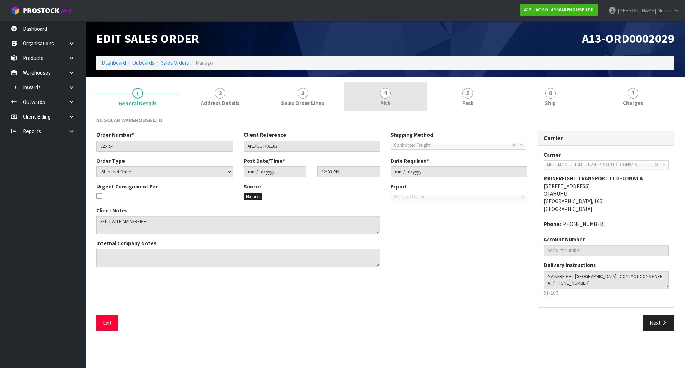
click at [379, 91] on link "4 Pick" at bounding box center [385, 96] width 82 height 28
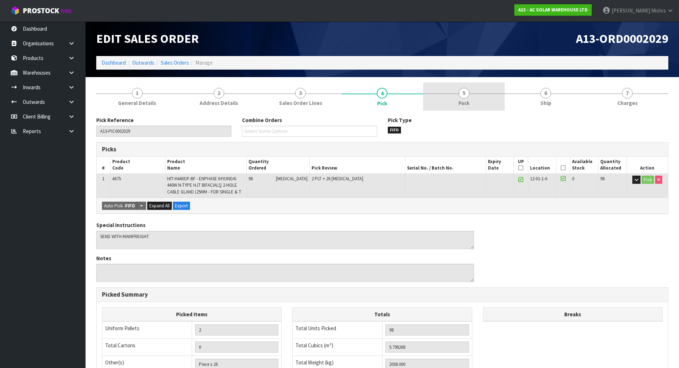
click at [456, 102] on link "5 Pack" at bounding box center [464, 96] width 82 height 28
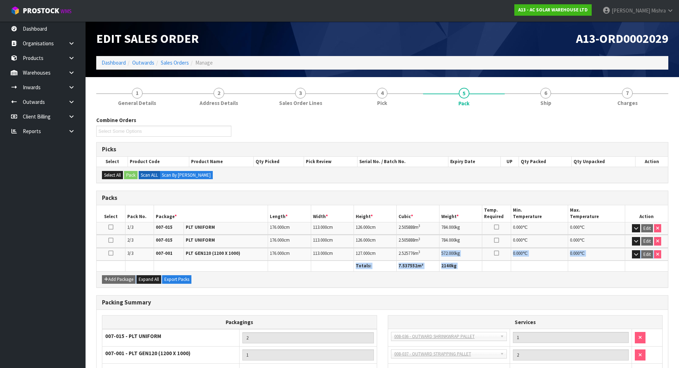
drag, startPoint x: 430, startPoint y: 255, endPoint x: 598, endPoint y: 278, distance: 168.8
click at [598, 278] on div "Packs Select Pack No. Package * Length * Width * Height * Cubic * Weight * Temp…" at bounding box center [382, 238] width 572 height 97
click at [598, 278] on div "Add Package Expand All Export Packs" at bounding box center [383, 279] width 572 height 16
click at [528, 256] on td "0.000 ℃" at bounding box center [539, 254] width 57 height 12
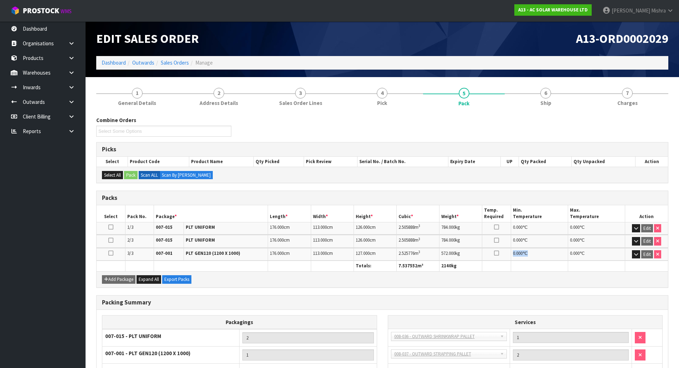
click at [528, 256] on td "0.000 ℃" at bounding box center [539, 254] width 57 height 12
click at [635, 254] on icon "button" at bounding box center [636, 254] width 4 height 5
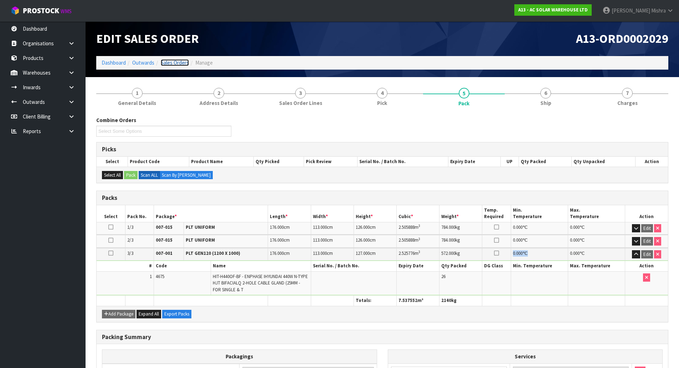
click at [173, 60] on link "Sales Orders" at bounding box center [175, 62] width 28 height 7
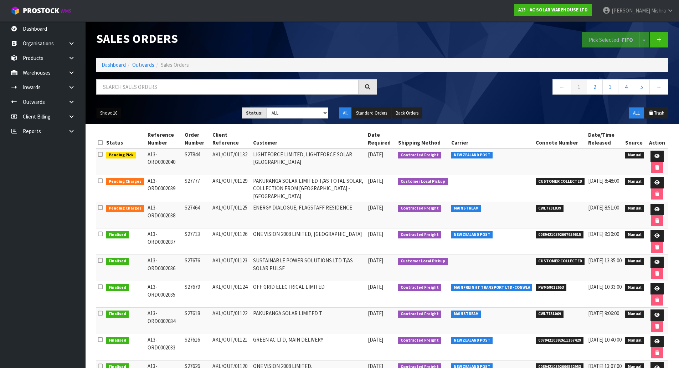
click at [103, 111] on button "Show: 10" at bounding box center [108, 112] width 25 height 11
click at [102, 142] on link "25" at bounding box center [125, 146] width 56 height 10
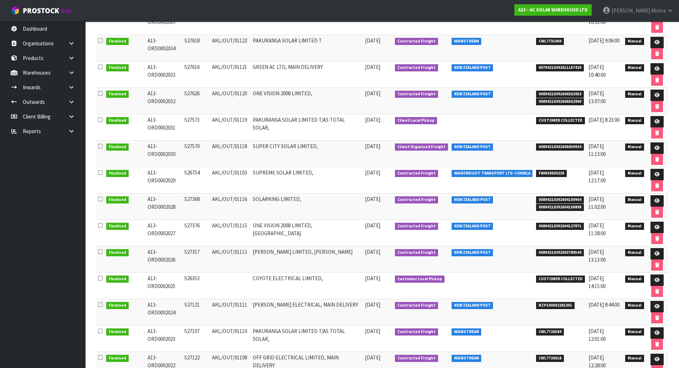
scroll to position [285, 0]
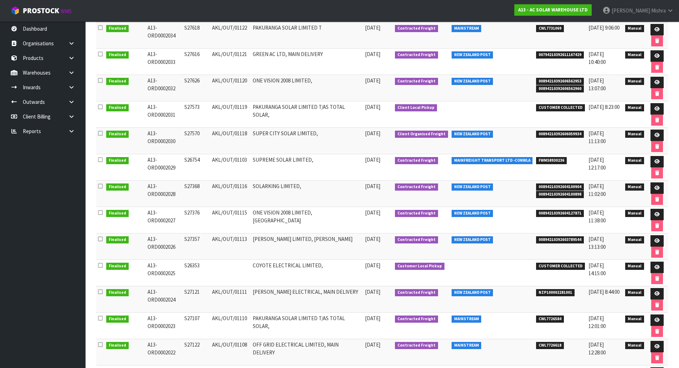
click at [596, 171] on td "02/10/2025 12:17:00" at bounding box center [605, 167] width 37 height 26
click at [657, 162] on icon at bounding box center [657, 161] width 5 height 5
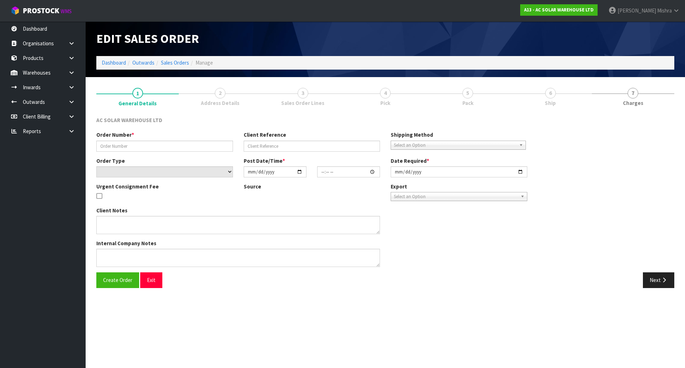
type input "S26754"
type input "AKL/OUT/01103"
select select "number:0"
type input "[DATE]"
type input "12:03:00.000"
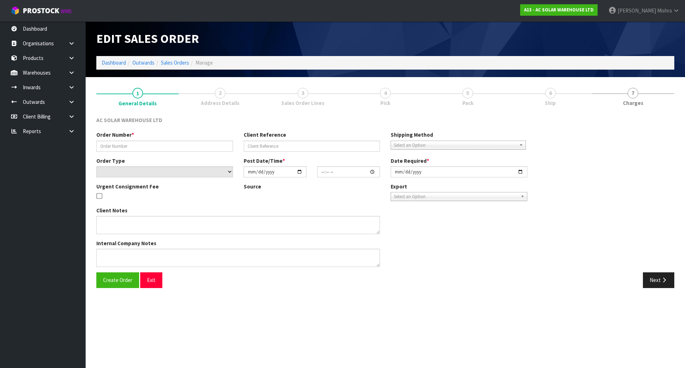
type input "[DATE]"
type textarea "SEND WITH MAINFREIGHT"
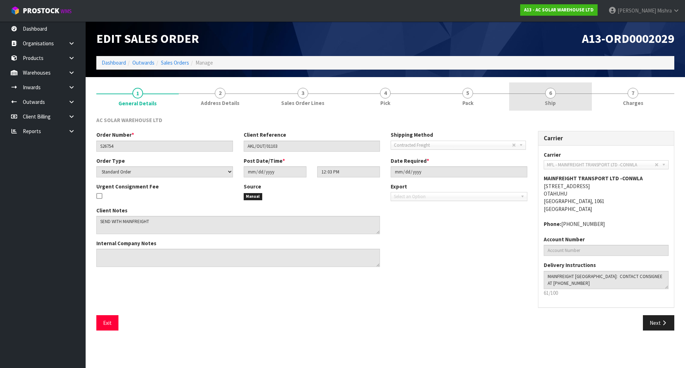
click at [530, 90] on link "6 Ship" at bounding box center [550, 96] width 82 height 28
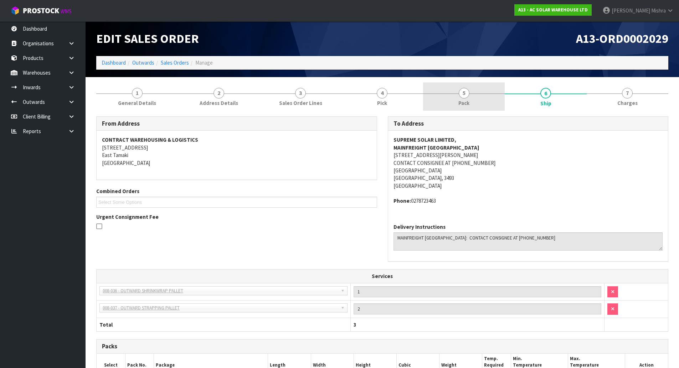
click at [486, 92] on link "5 Pack" at bounding box center [464, 96] width 82 height 28
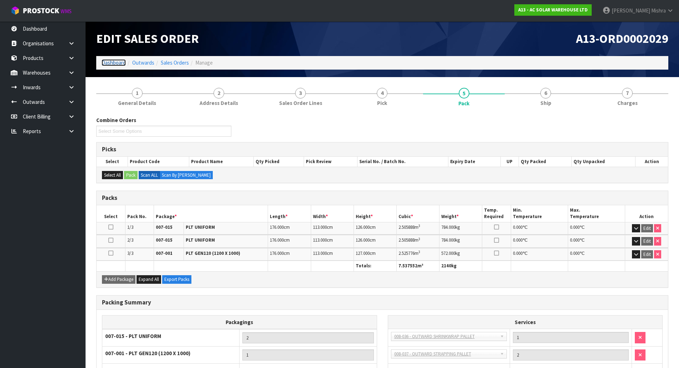
click at [117, 62] on link "Dashboard" at bounding box center [114, 62] width 24 height 7
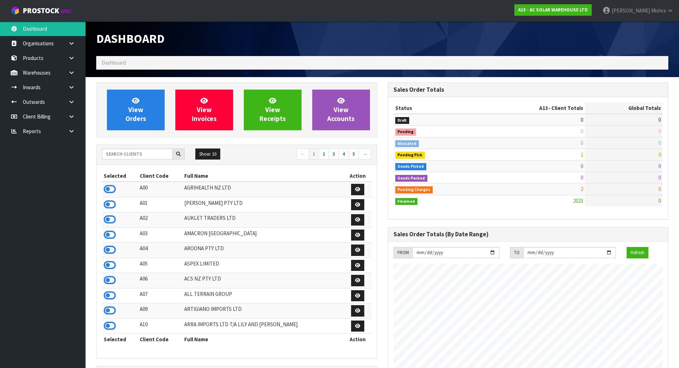
scroll to position [513, 291]
click at [143, 152] on input "text" at bounding box center [137, 153] width 71 height 11
type input "S02"
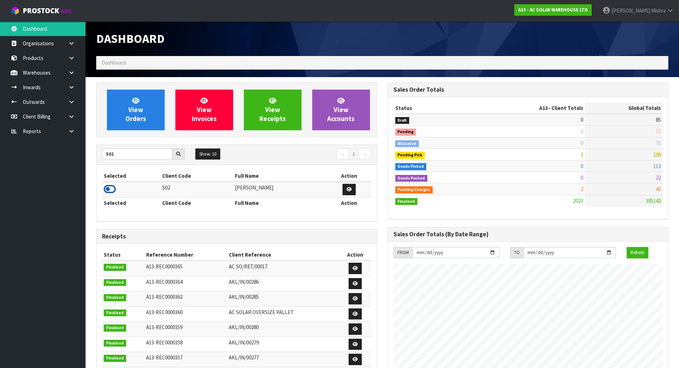
click at [111, 190] on icon at bounding box center [110, 189] width 12 height 11
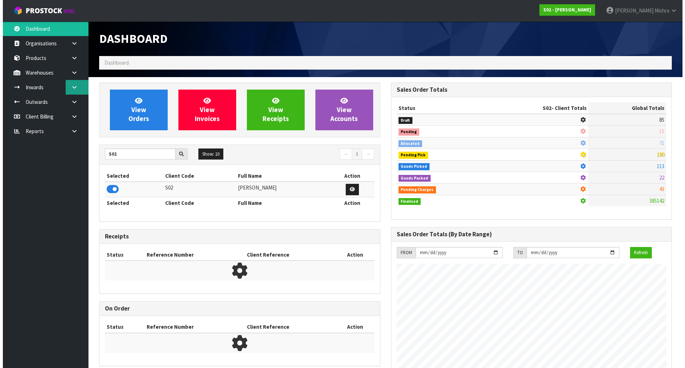
scroll to position [540, 291]
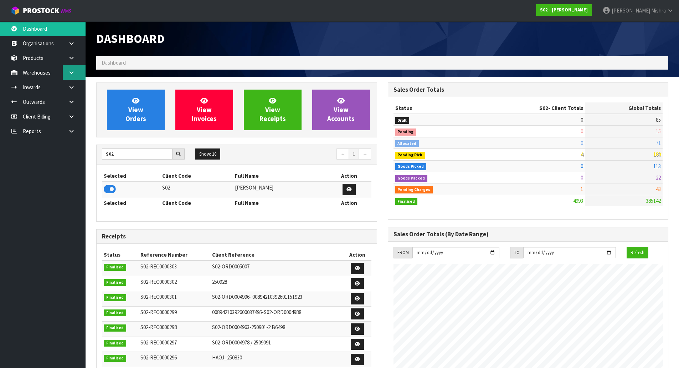
drag, startPoint x: 71, startPoint y: 68, endPoint x: 65, endPoint y: 71, distance: 6.2
click at [70, 68] on link at bounding box center [74, 72] width 23 height 15
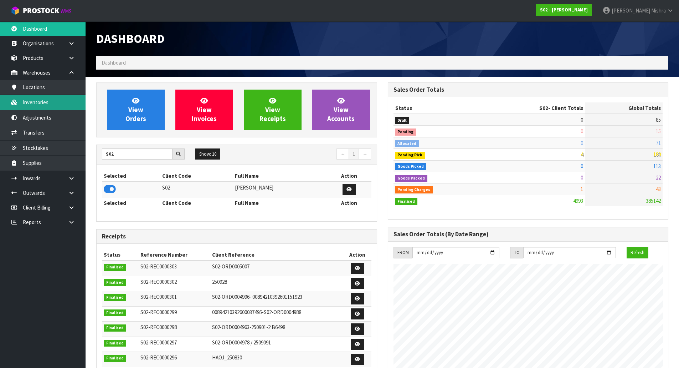
click at [44, 102] on link "Inventories" at bounding box center [43, 102] width 86 height 15
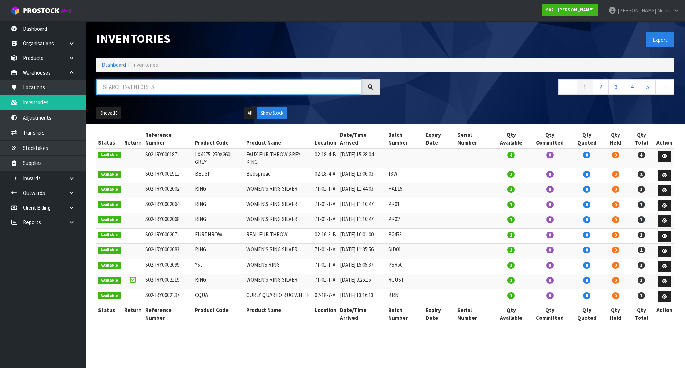
click at [150, 91] on input "text" at bounding box center [228, 86] width 265 height 15
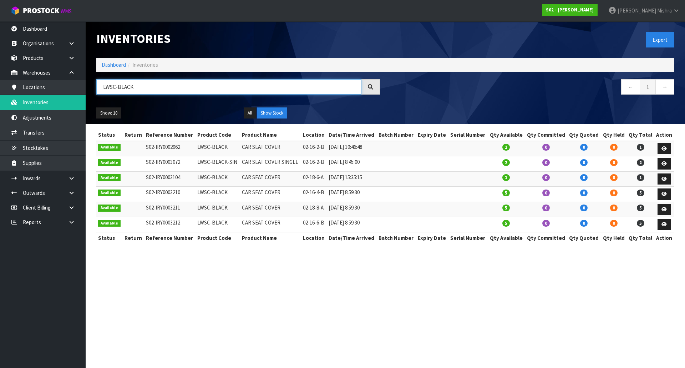
type input "LWSC-BLACK"
click at [388, 168] on td at bounding box center [396, 163] width 39 height 15
click at [381, 163] on td at bounding box center [396, 163] width 39 height 15
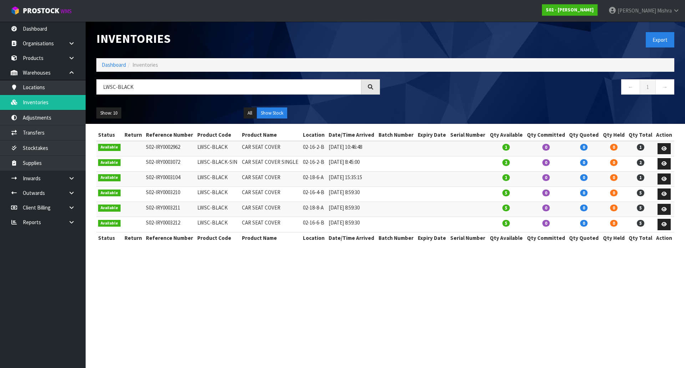
click at [381, 163] on td at bounding box center [396, 163] width 39 height 15
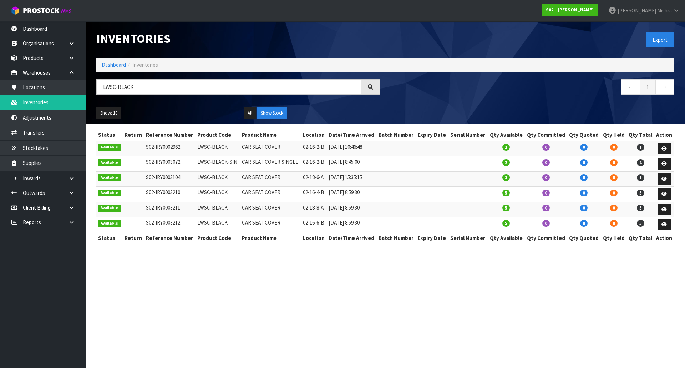
click at [381, 163] on td at bounding box center [396, 163] width 39 height 15
drag, startPoint x: 545, startPoint y: 148, endPoint x: 489, endPoint y: 149, distance: 56.4
click at [489, 149] on tr "Available S02-IRY0002962 LWSC-BLACK CAR SEAT COVER 02-16-2-B 18/03/2025 10:46:4…" at bounding box center [385, 148] width 578 height 15
drag, startPoint x: 512, startPoint y: 161, endPoint x: 503, endPoint y: 162, distance: 8.6
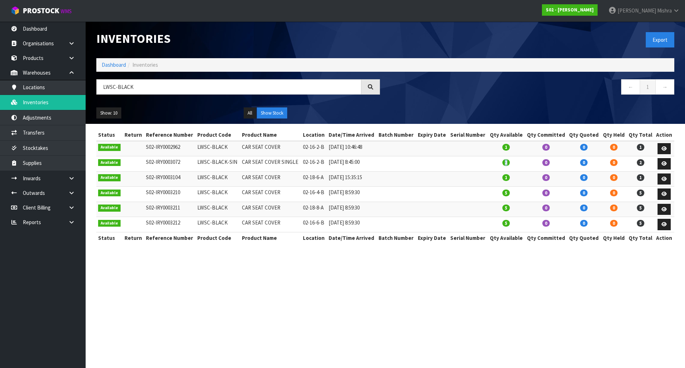
click at [503, 162] on td "2" at bounding box center [505, 163] width 37 height 15
